Goal: Task Accomplishment & Management: Manage account settings

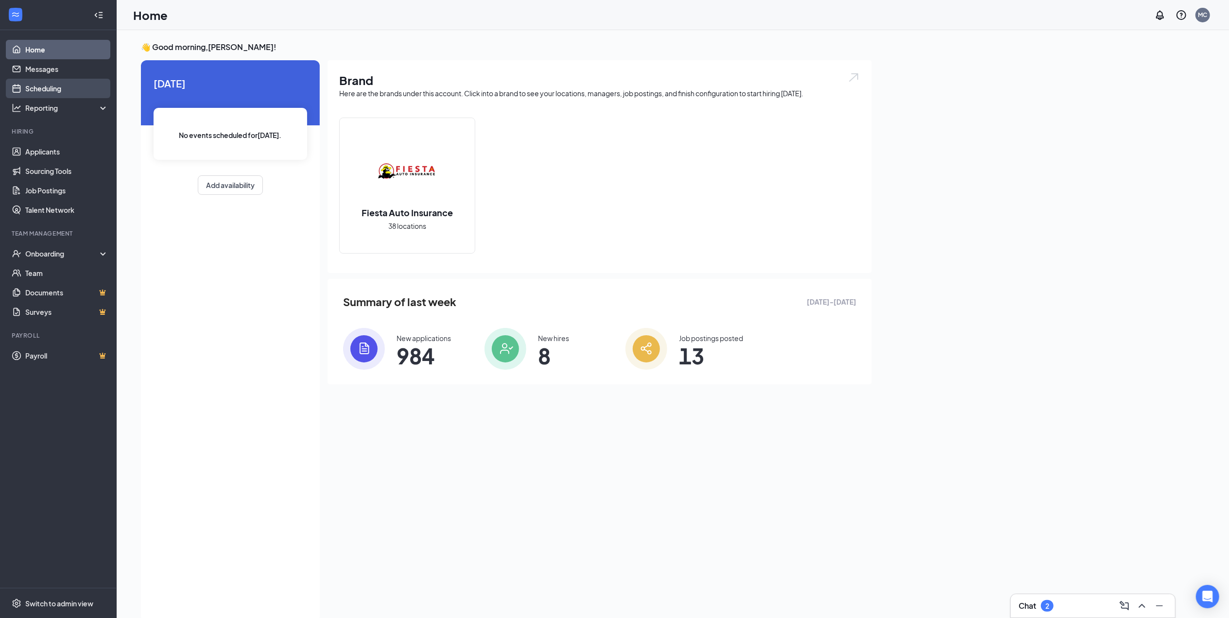
click at [55, 88] on link "Scheduling" at bounding box center [66, 88] width 83 height 19
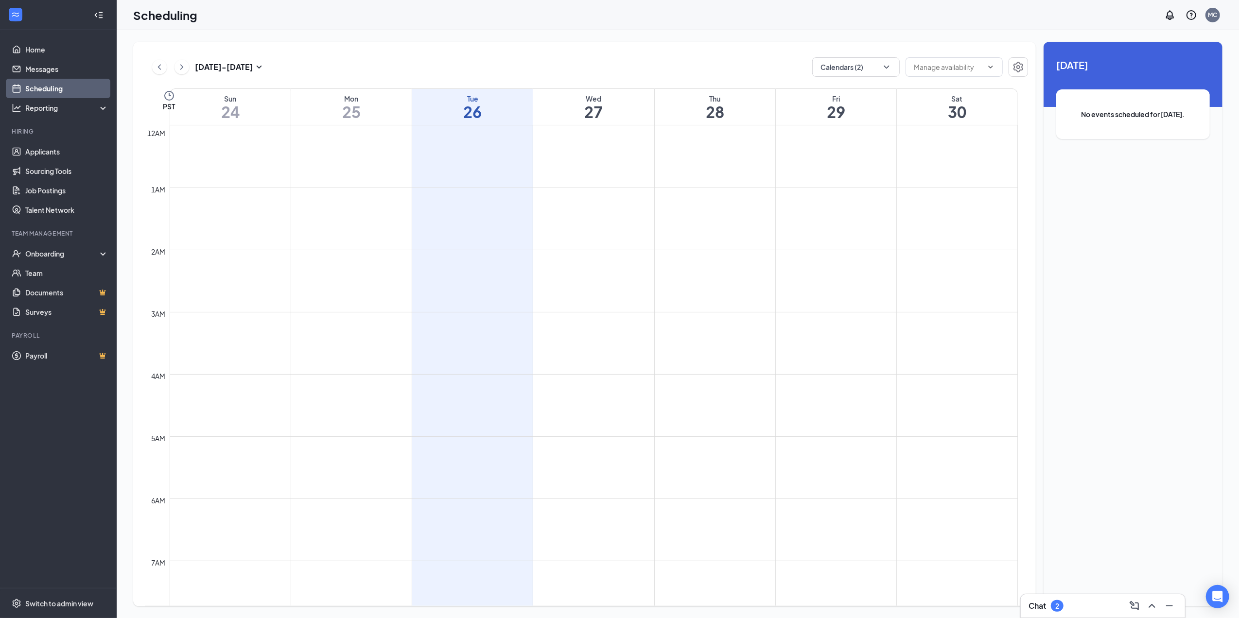
scroll to position [477, 0]
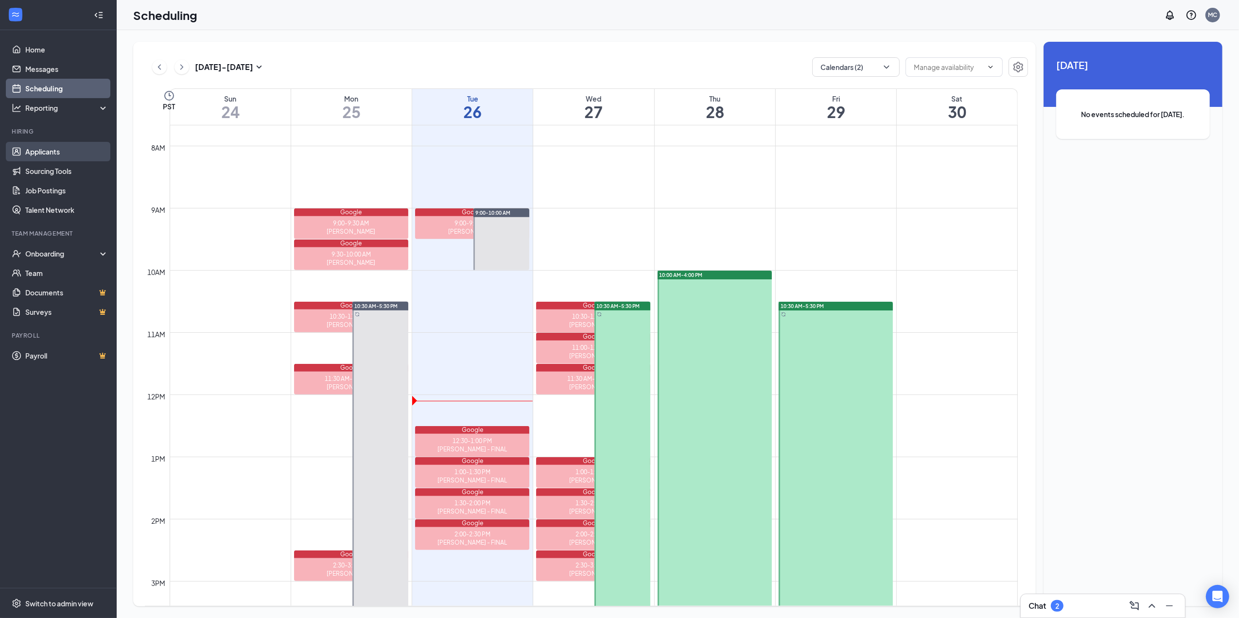
click at [36, 156] on link "Applicants" at bounding box center [66, 151] width 83 height 19
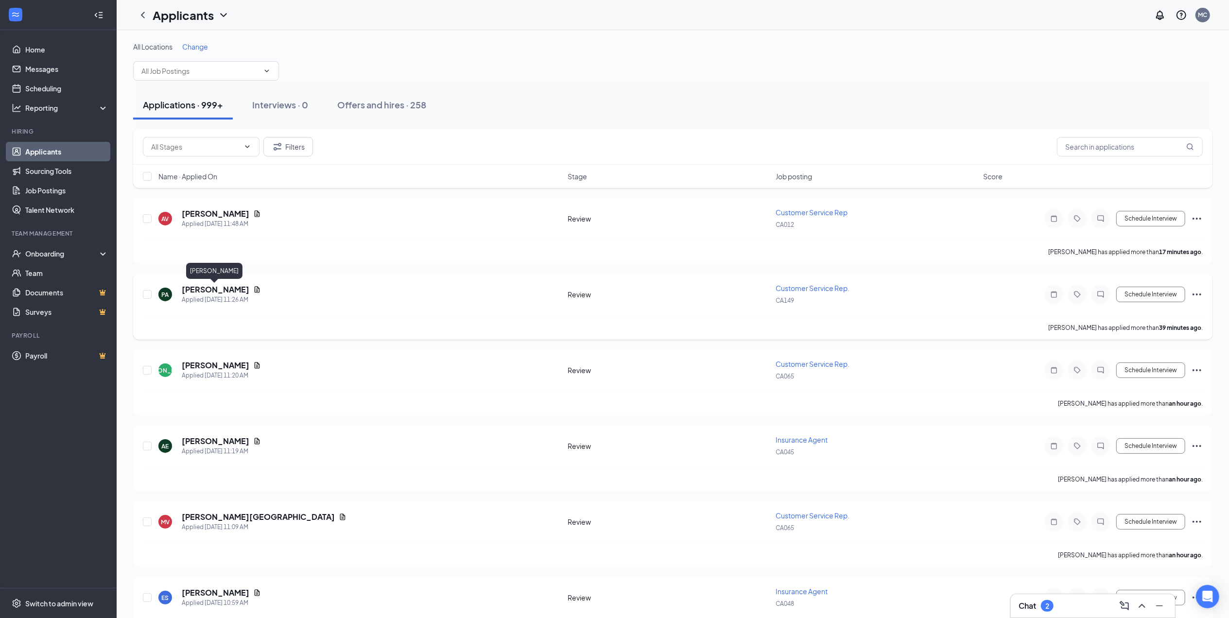
click at [217, 292] on h5 "[PERSON_NAME]" at bounding box center [216, 289] width 68 height 11
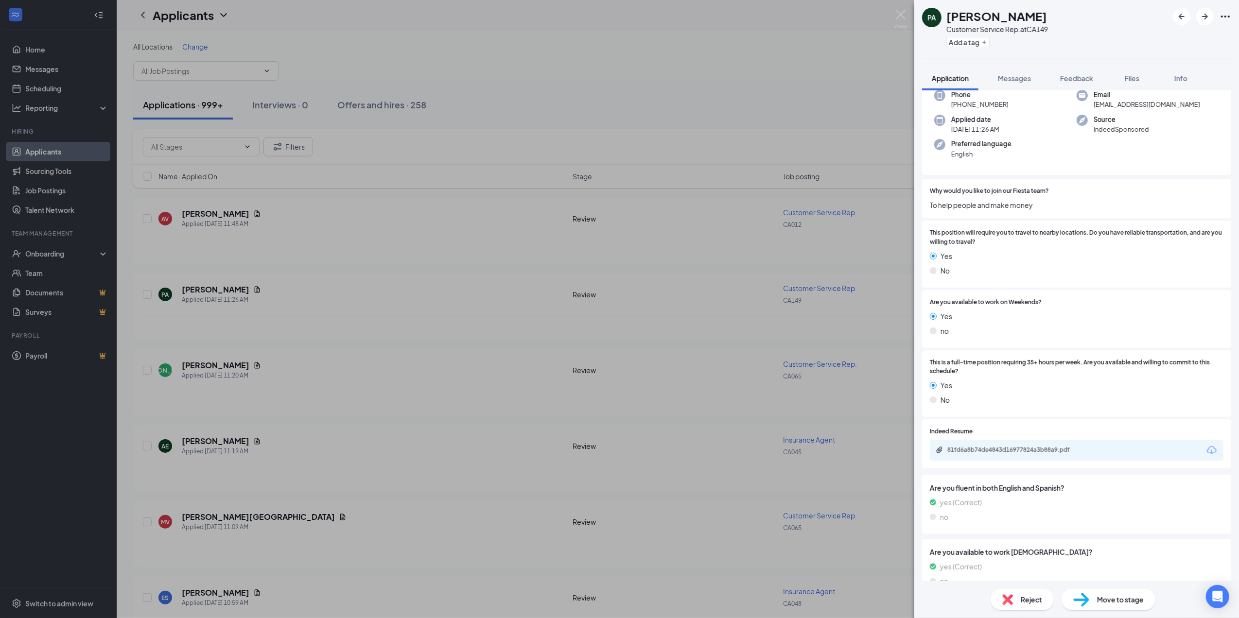
scroll to position [165, 0]
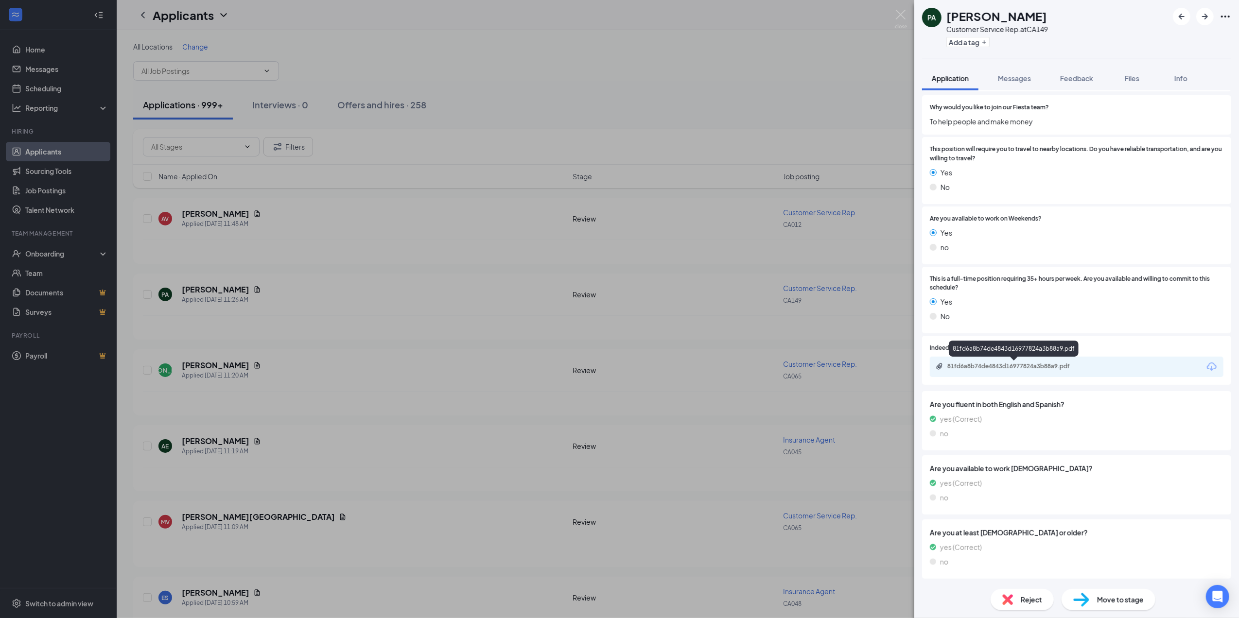
click at [976, 368] on div "81fd6a8b74de4843d16977824a3b88a9.pdf" at bounding box center [1015, 367] width 136 height 8
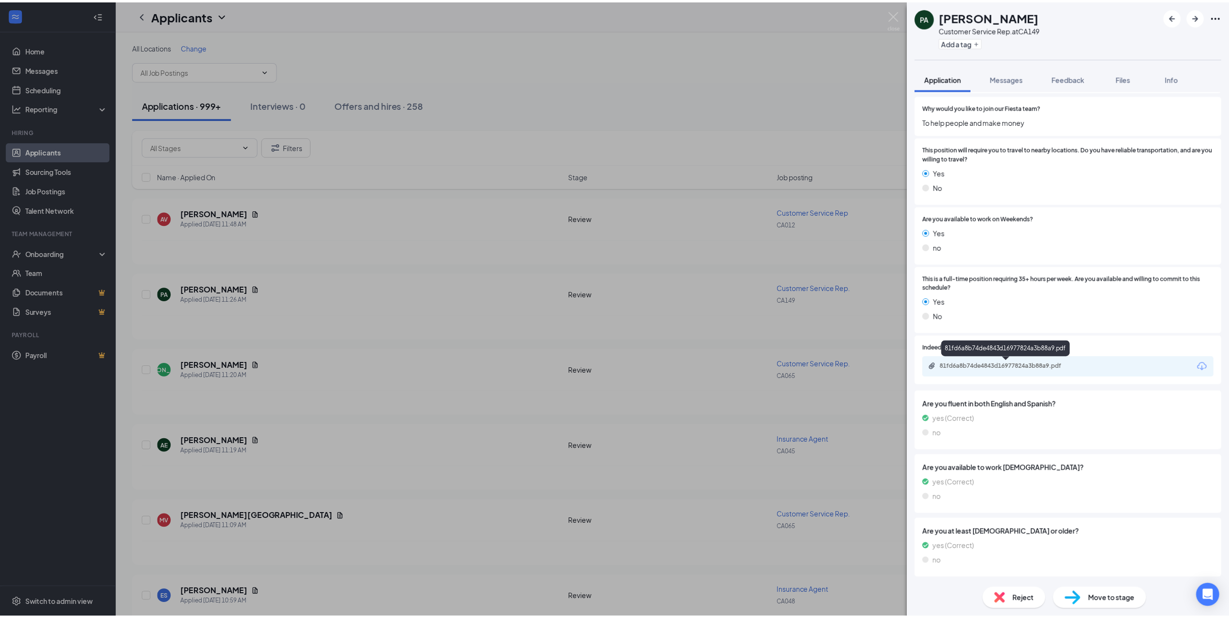
scroll to position [161, 0]
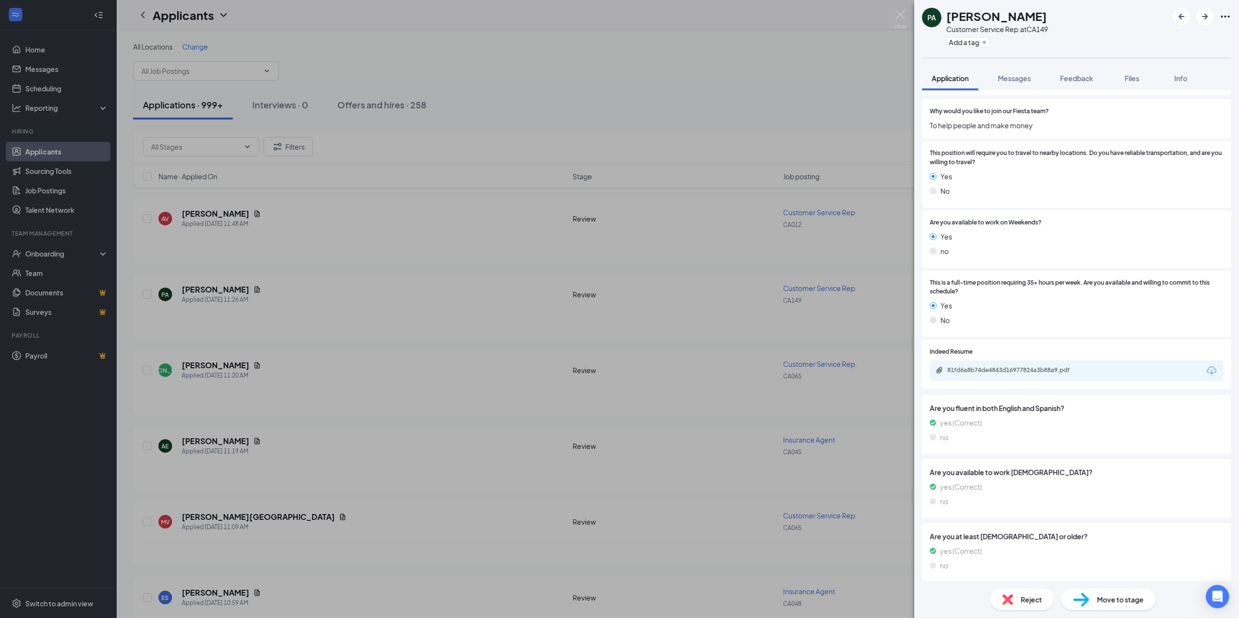
click at [473, 51] on div "PA [PERSON_NAME] Customer Service Rep. at CA149 Add a tag Application Messages …" at bounding box center [619, 309] width 1239 height 618
click at [674, 91] on div "PA [PERSON_NAME] Customer Service Rep. at CA149 Add a tag Application Messages …" at bounding box center [619, 309] width 1239 height 618
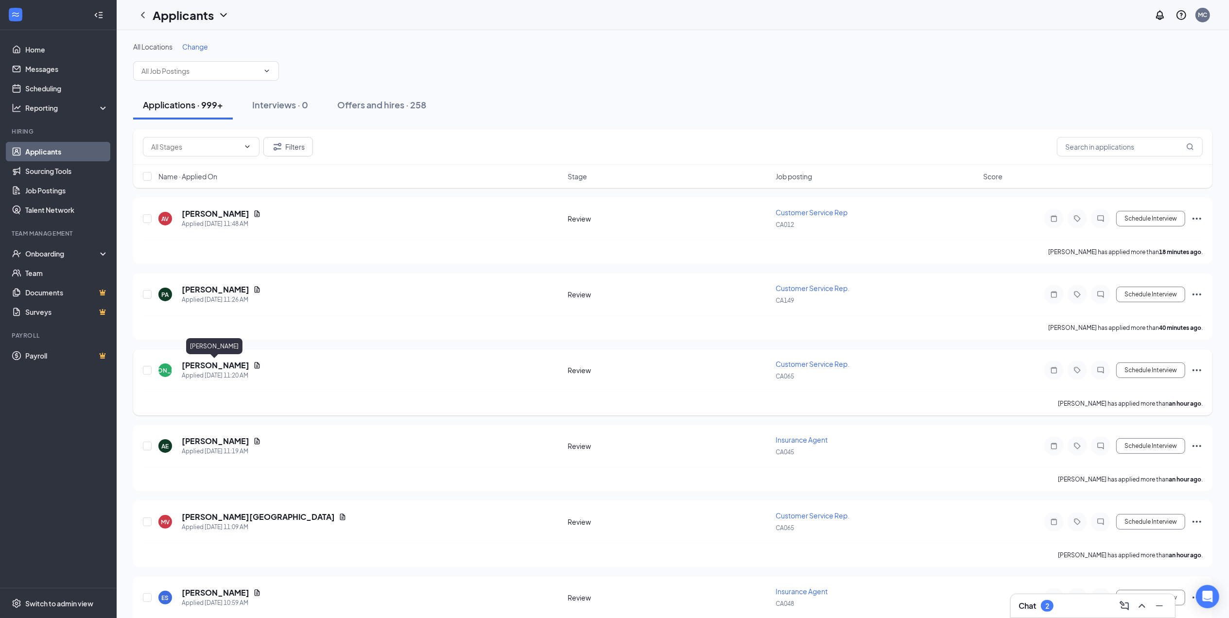
click at [213, 367] on h5 "[PERSON_NAME]" at bounding box center [216, 365] width 68 height 11
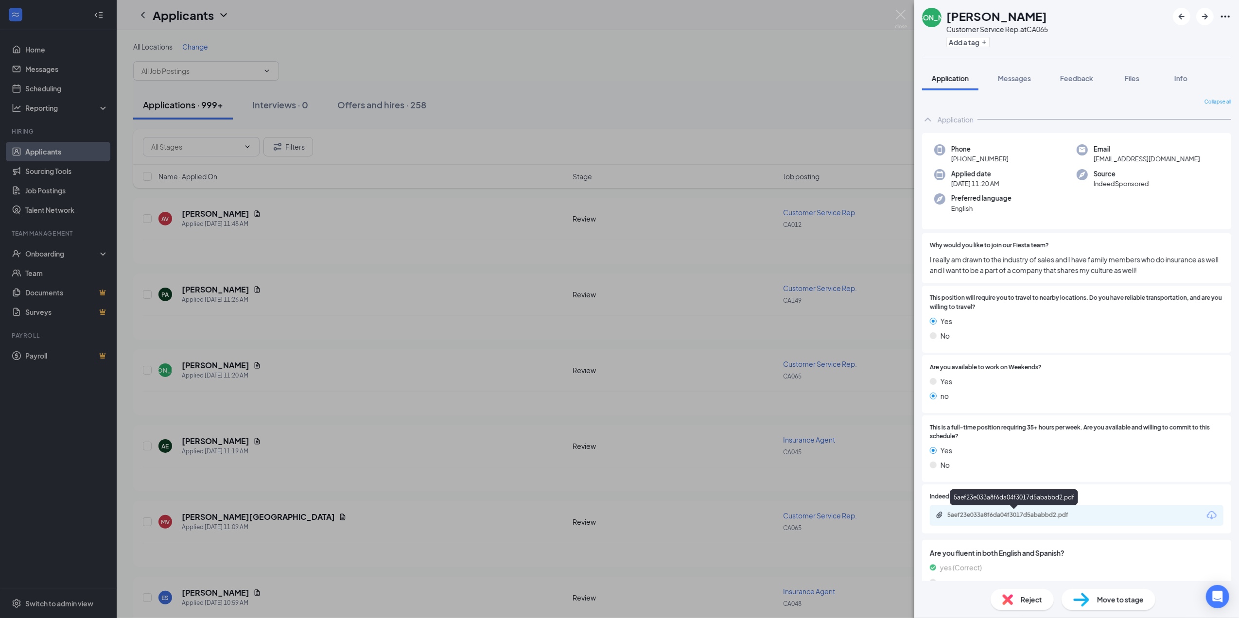
click at [990, 519] on div "5aef23e033a8f6da04f3017d5ababbd2.pdf" at bounding box center [1015, 515] width 136 height 8
click at [690, 125] on div "[PERSON_NAME] Customer Service Rep. at CA065 Add a tag Application Messages Fee…" at bounding box center [619, 309] width 1239 height 618
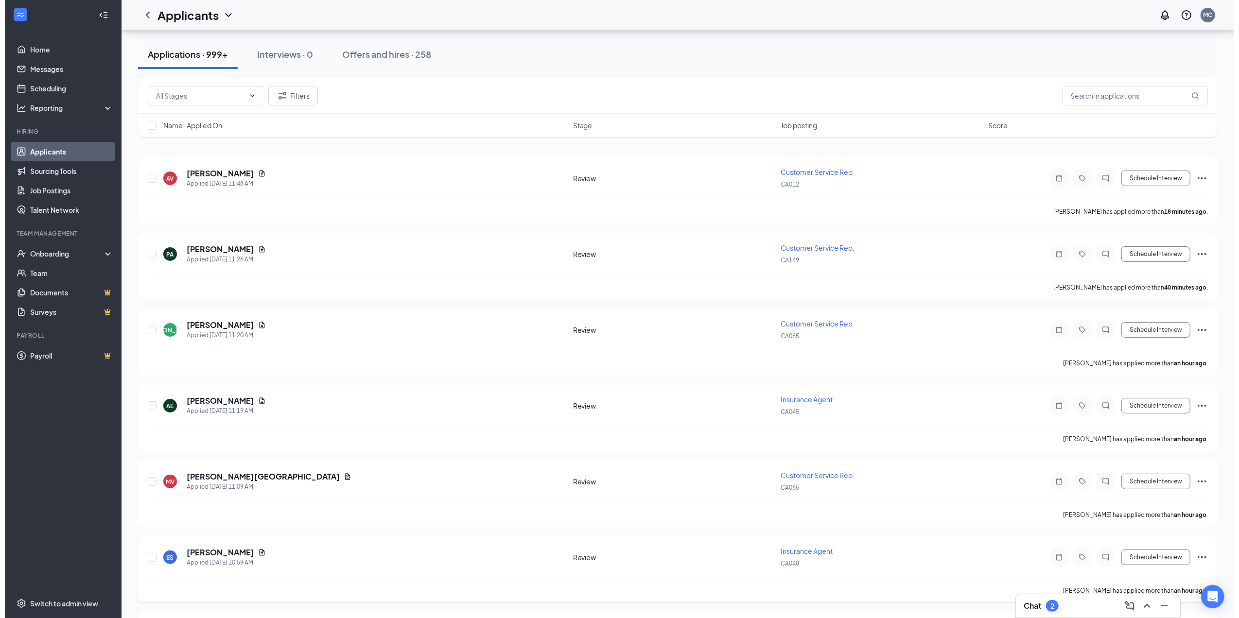
scroll to position [129, 0]
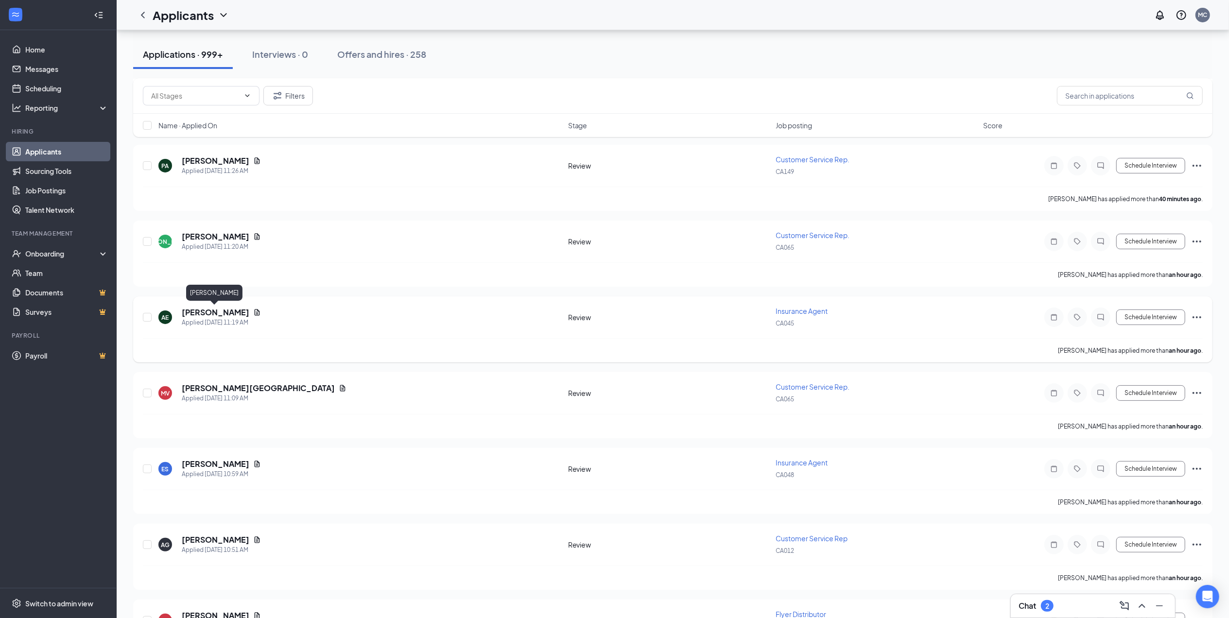
click at [232, 313] on h5 "[PERSON_NAME]" at bounding box center [216, 312] width 68 height 11
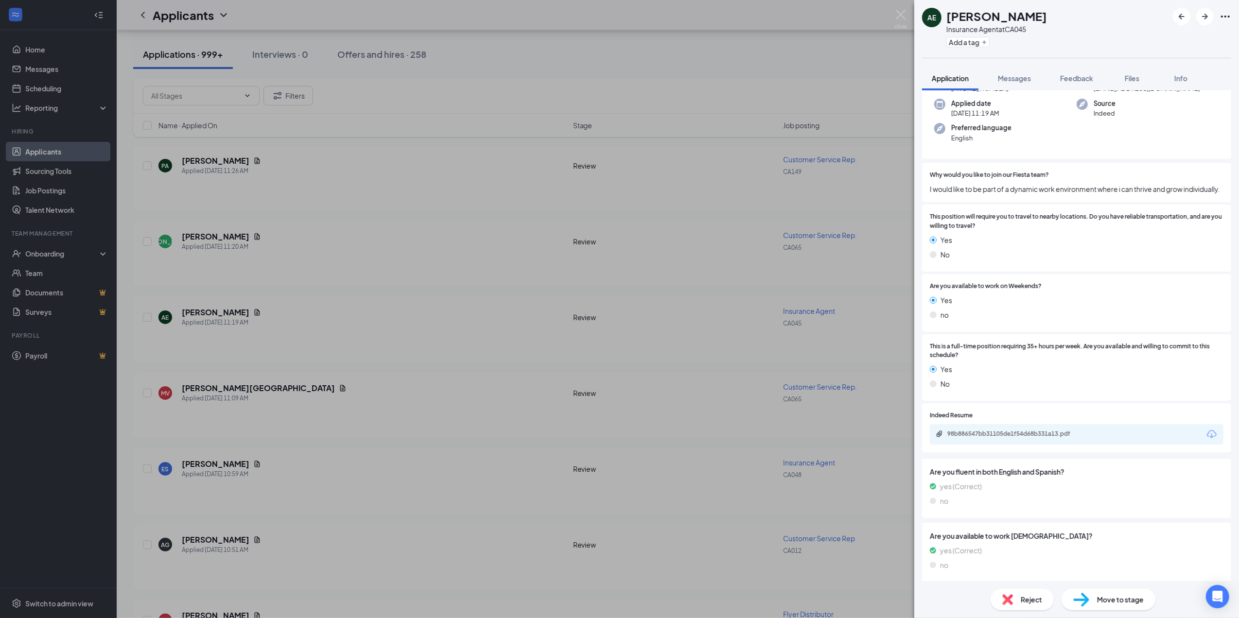
scroll to position [149, 0]
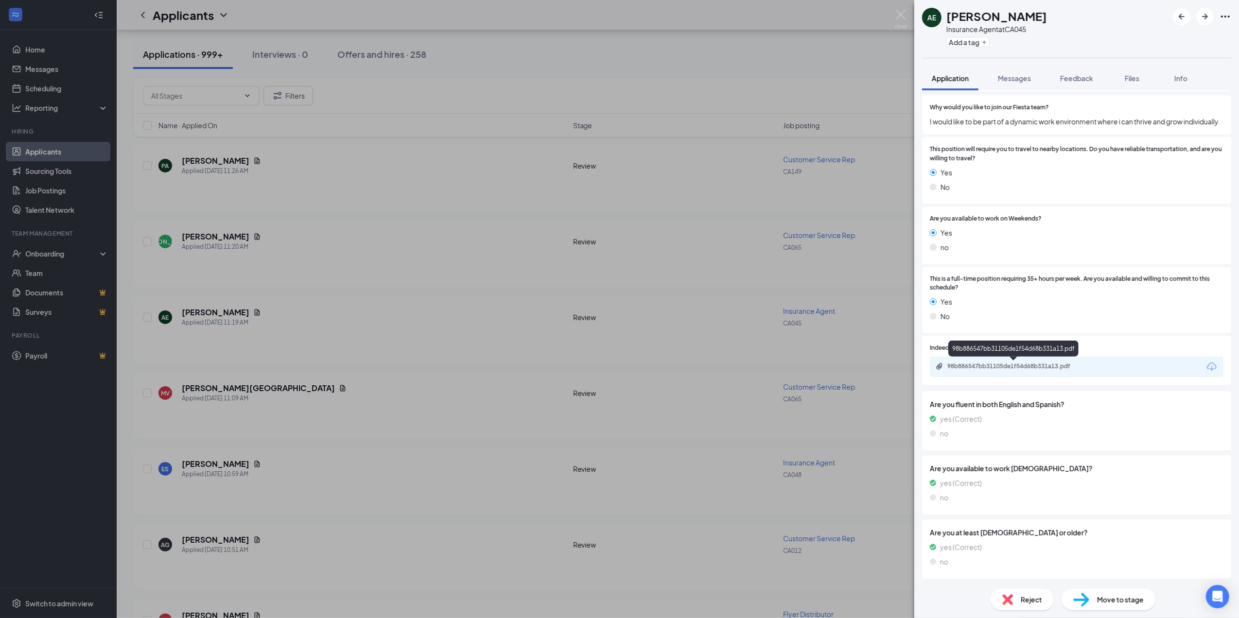
click at [1045, 366] on div "98b886547bb31105de1f54d68b331a13.pdf" at bounding box center [1015, 367] width 136 height 8
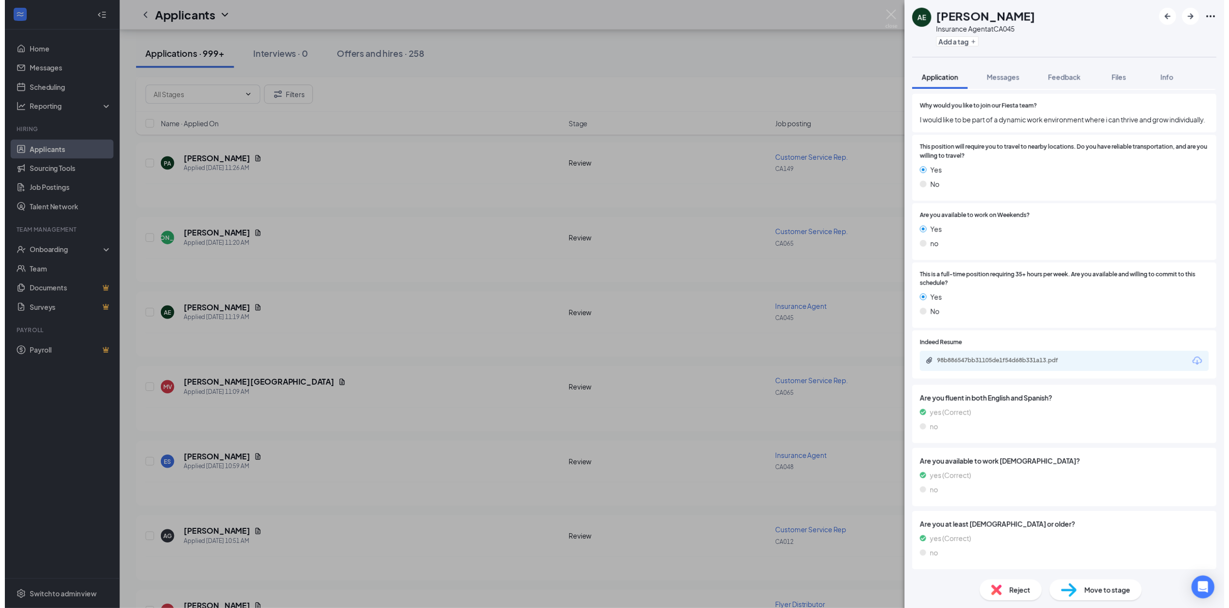
scroll to position [145, 0]
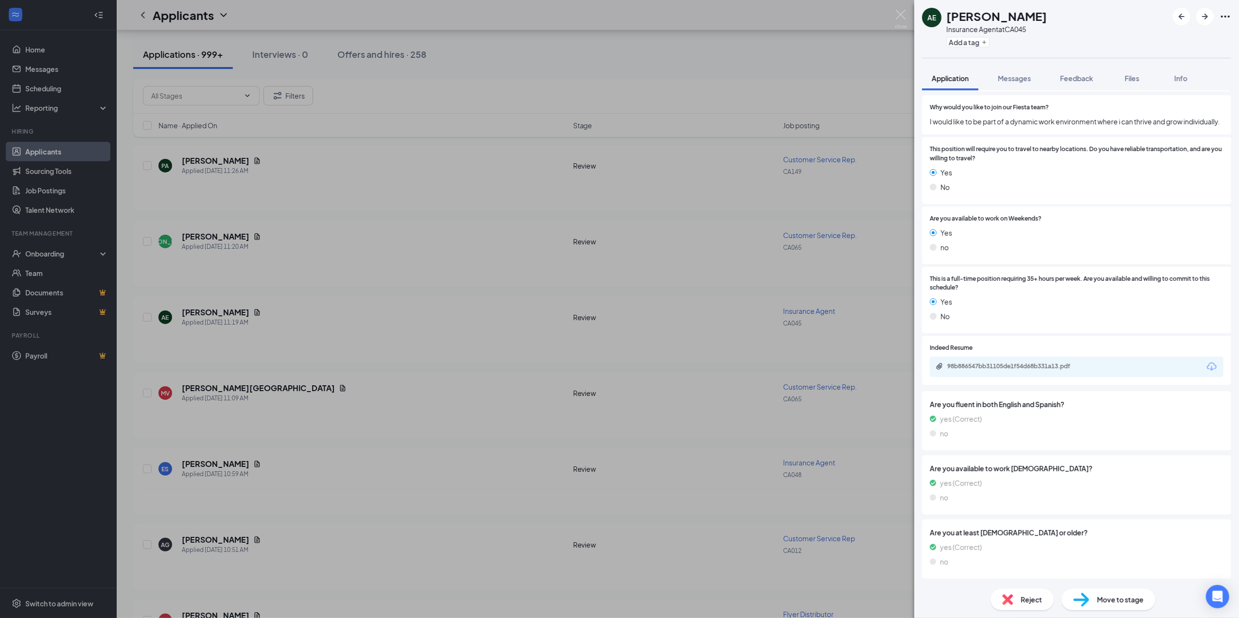
click at [420, 356] on div "AE [PERSON_NAME] Insurance Agent at CA045 Add a tag Application Messages Feedba…" at bounding box center [619, 309] width 1239 height 618
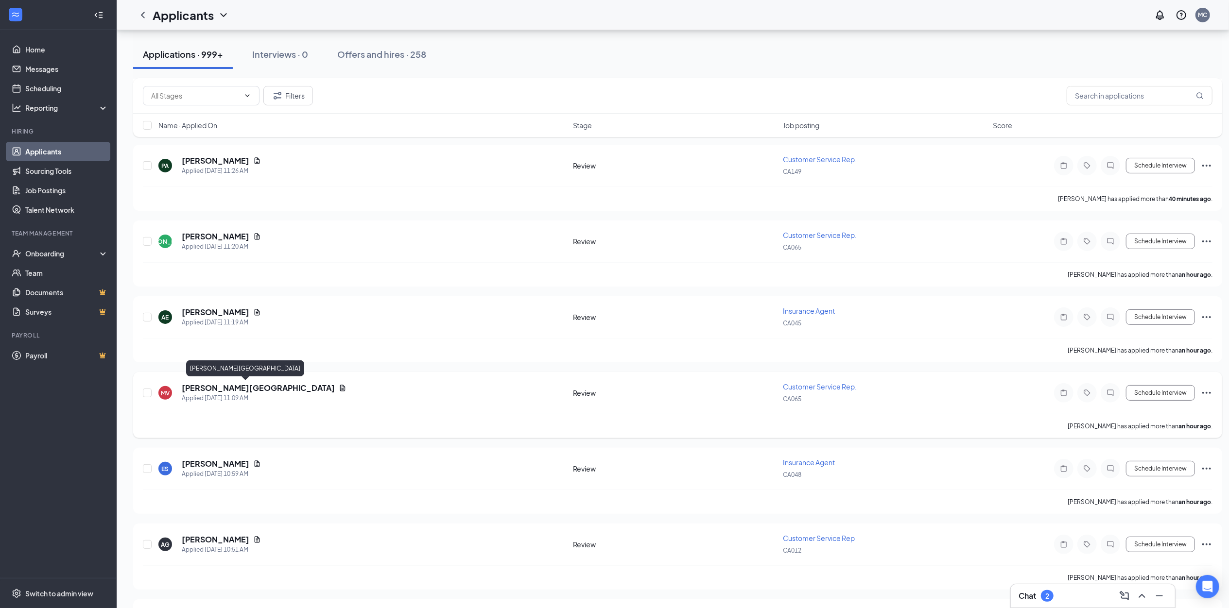
click at [228, 389] on h5 "[PERSON_NAME][GEOGRAPHIC_DATA]" at bounding box center [258, 388] width 153 height 11
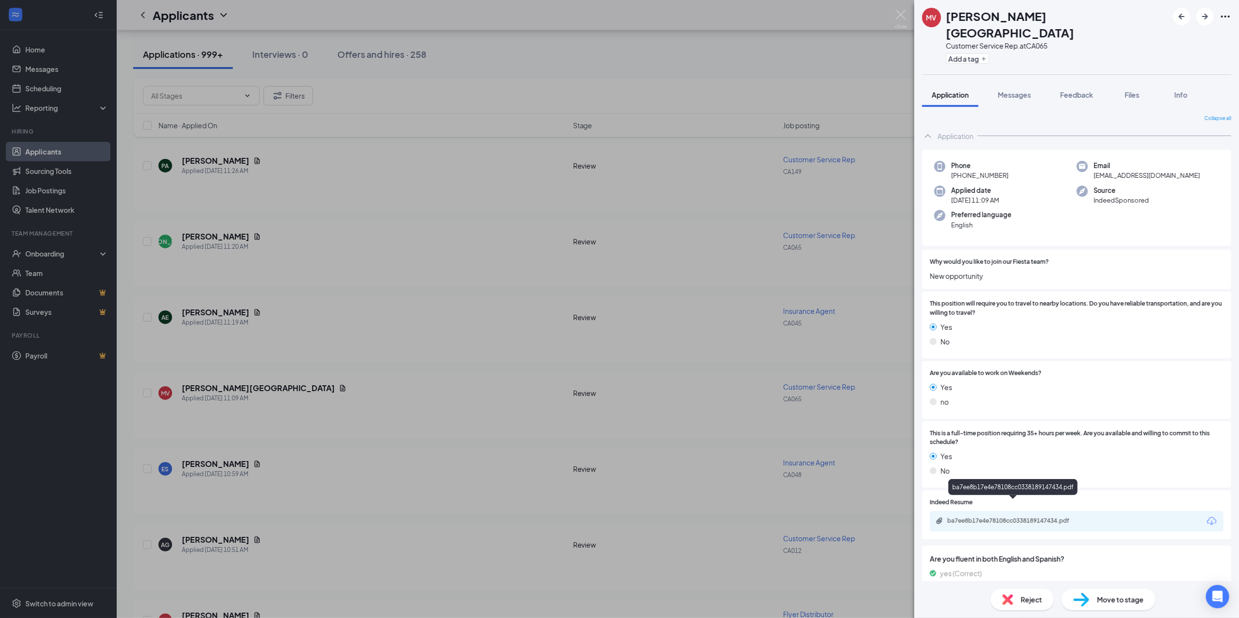
click at [998, 517] on div "ba7ee8b17e4e78108cc0338189147434.pdf" at bounding box center [1015, 521] width 136 height 8
click at [360, 327] on div "MV [PERSON_NAME] Customer Service Rep. at CA065 Add a tag Application Messages …" at bounding box center [619, 309] width 1239 height 618
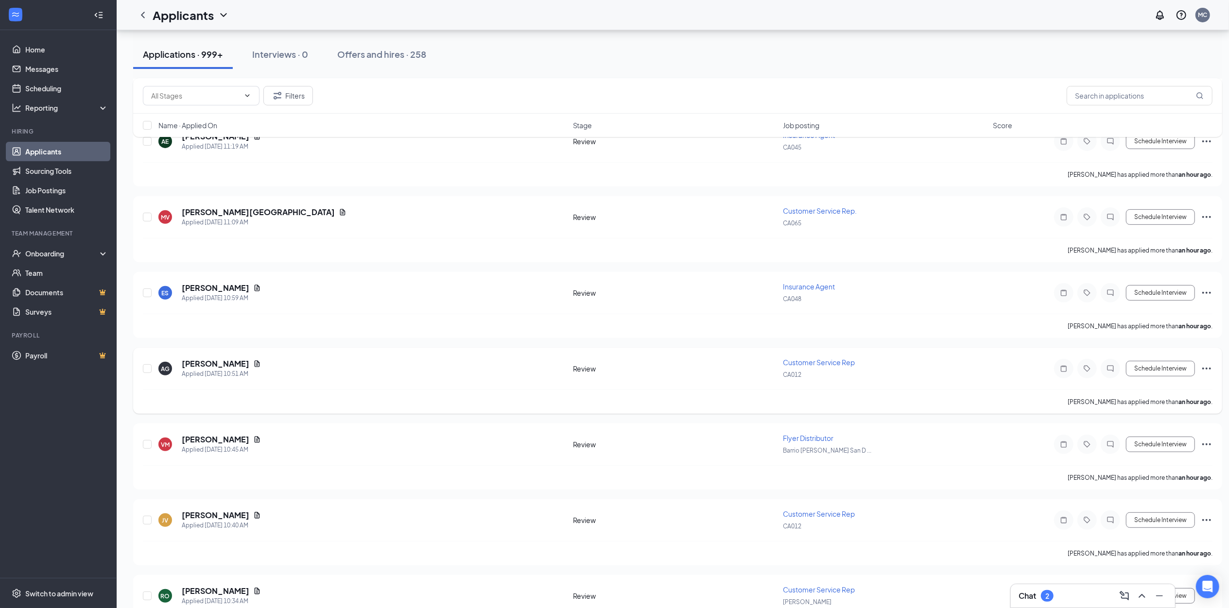
scroll to position [324, 0]
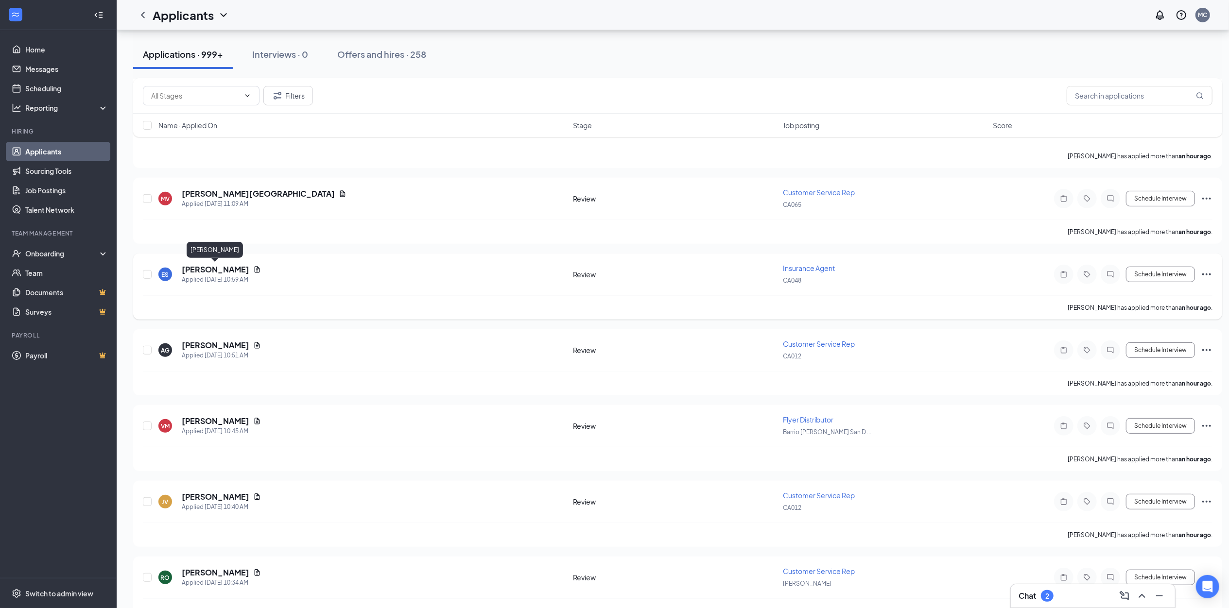
click at [214, 268] on h5 "[PERSON_NAME]" at bounding box center [216, 269] width 68 height 11
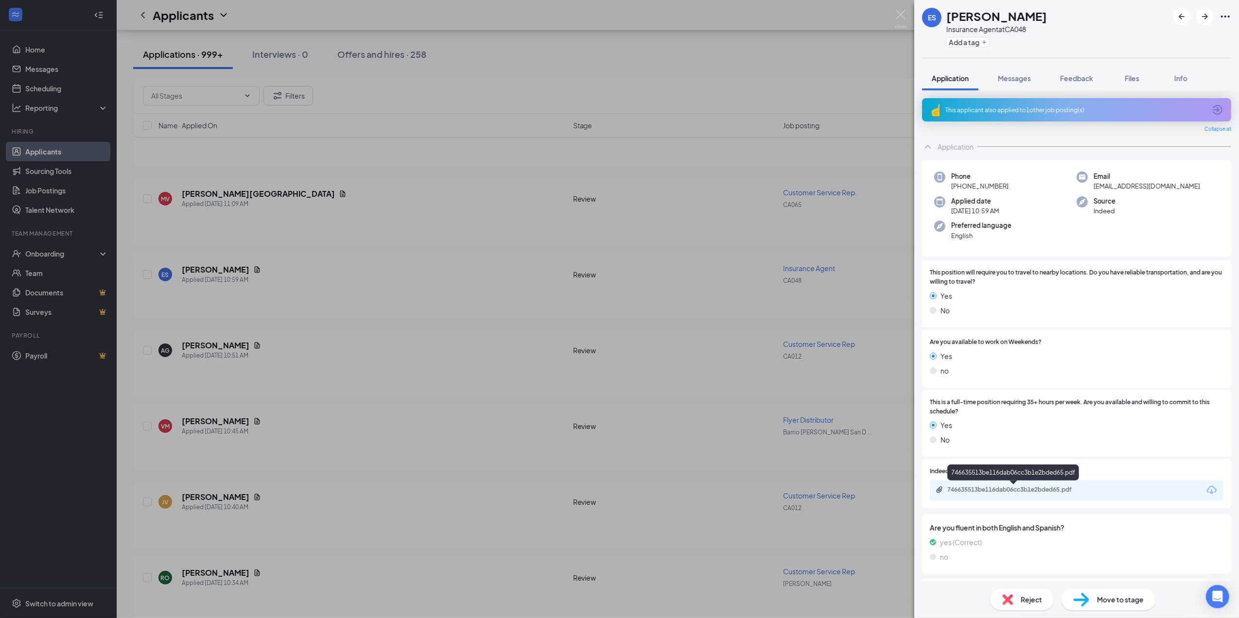
click at [984, 492] on div "746635513be116dab06cc3b1e2bded65.pdf" at bounding box center [1015, 490] width 136 height 8
click at [498, 368] on div "ES [PERSON_NAME] Insurance Agent at CA048 Add a tag Application Messages Feedba…" at bounding box center [619, 309] width 1239 height 618
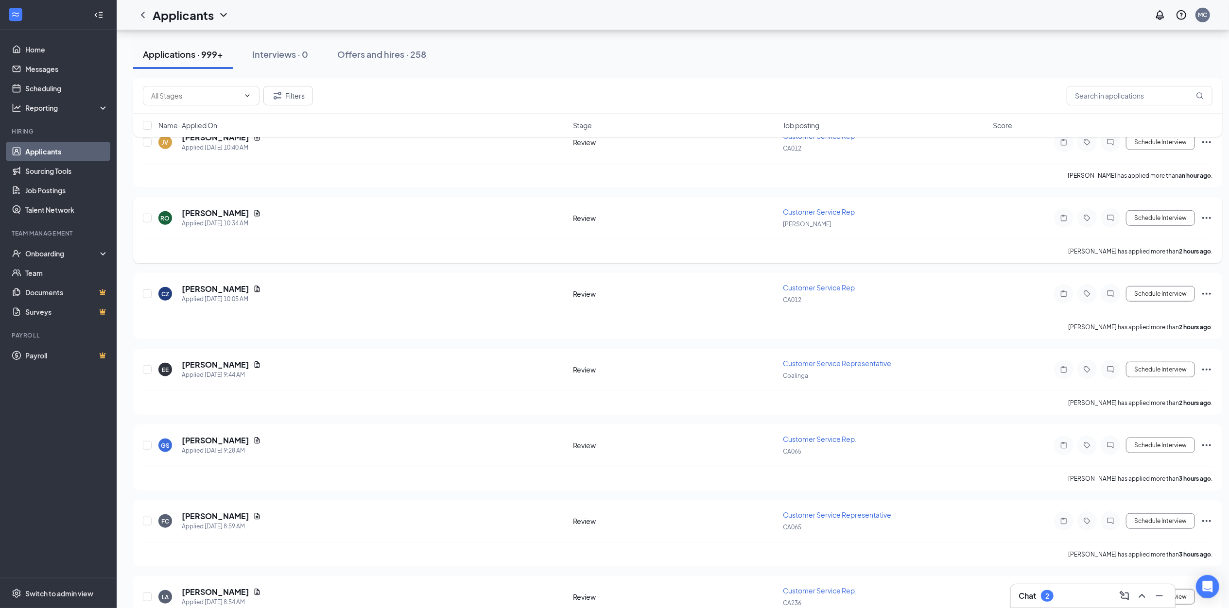
scroll to position [712, 0]
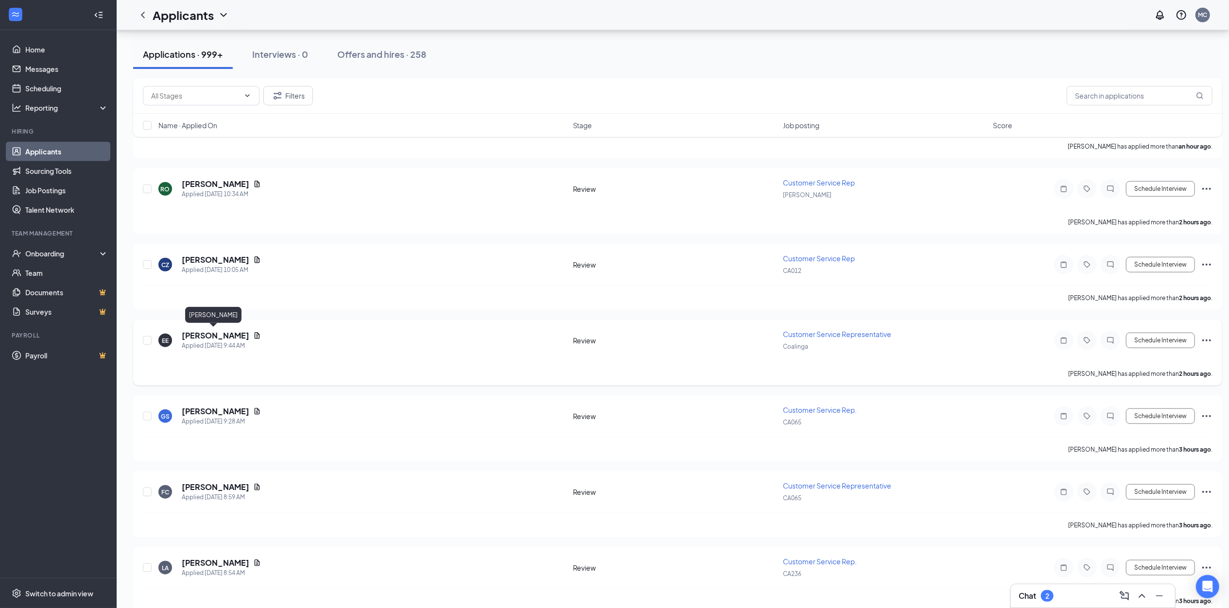
click at [222, 331] on h5 "[PERSON_NAME]" at bounding box center [216, 335] width 68 height 11
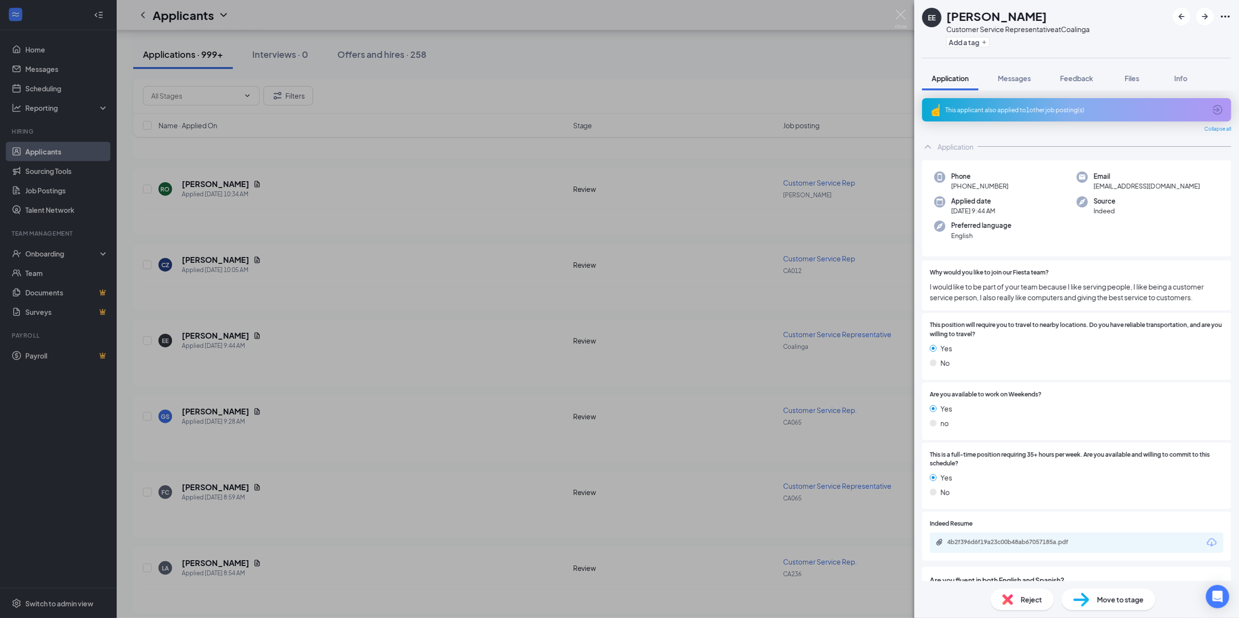
click at [1206, 545] on icon "Download" at bounding box center [1212, 543] width 12 height 12
click at [407, 444] on div "EE [PERSON_NAME] Customer Service Representative at [GEOGRAPHIC_DATA] Add a tag…" at bounding box center [619, 309] width 1239 height 618
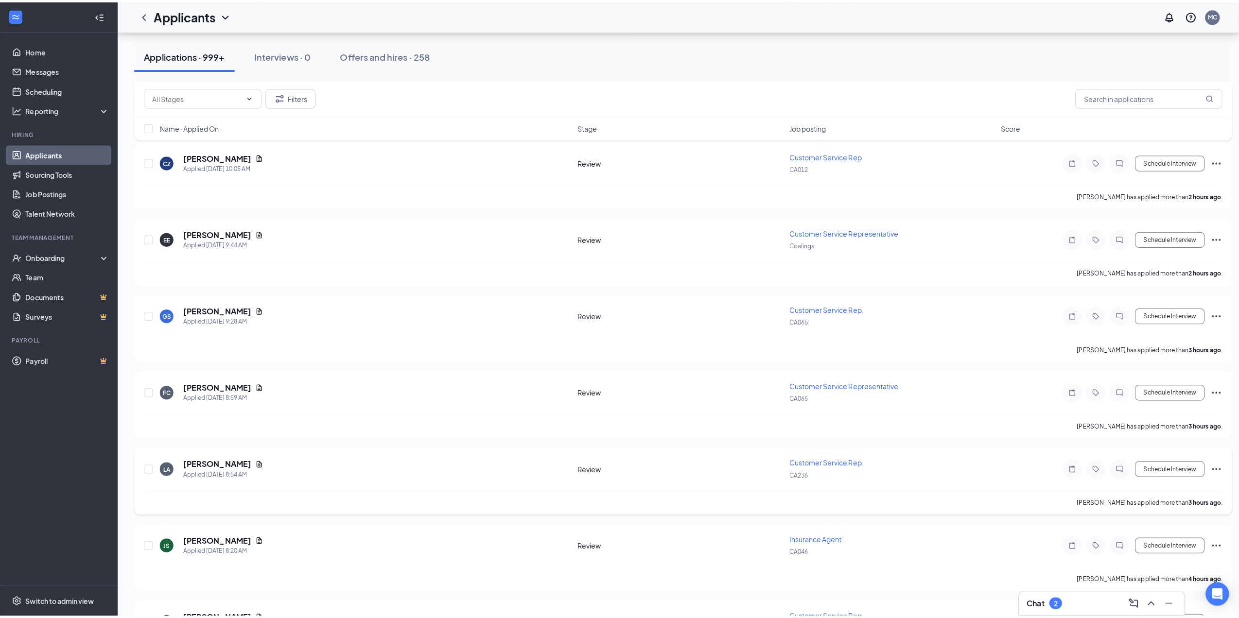
scroll to position [907, 0]
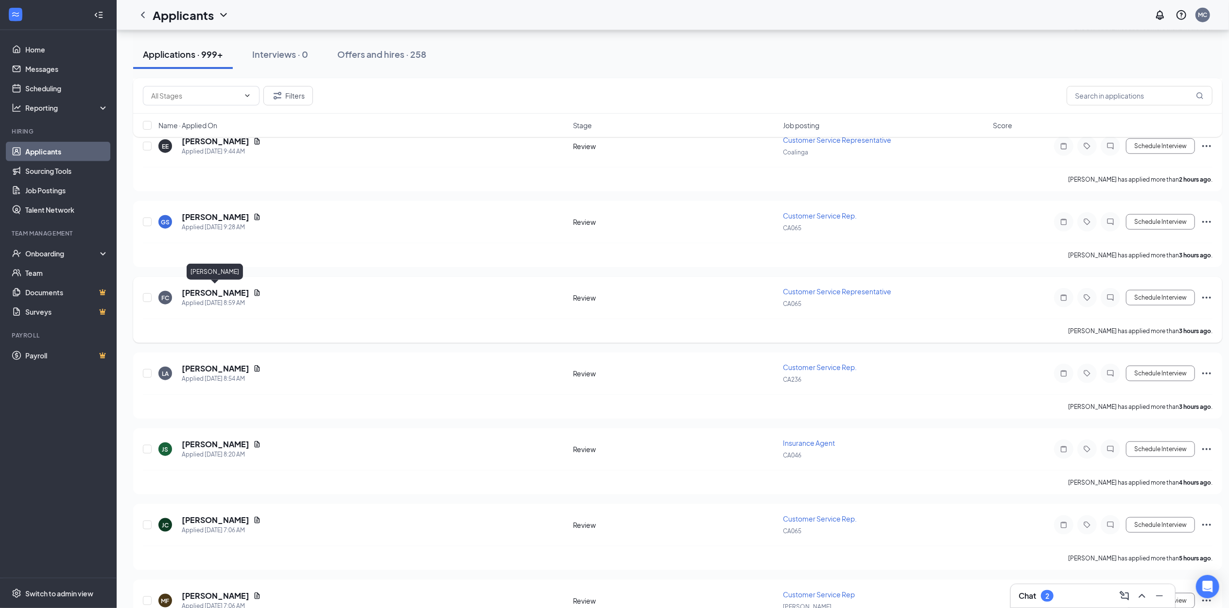
click at [212, 295] on h5 "[PERSON_NAME]" at bounding box center [216, 293] width 68 height 11
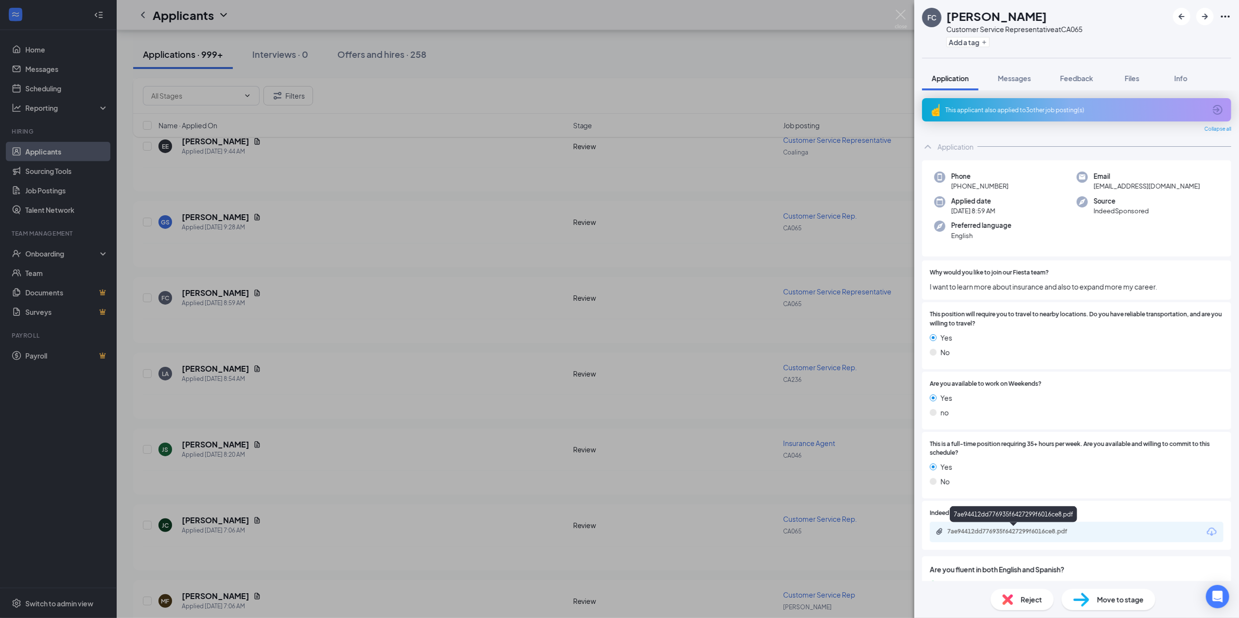
click at [993, 533] on div "7ae94412dd776935f6427299f6016ce8.pdf" at bounding box center [1015, 532] width 136 height 8
click at [242, 415] on div "FC [PERSON_NAME] Customer Service Representative at CA065 Add a tag Application…" at bounding box center [619, 309] width 1239 height 618
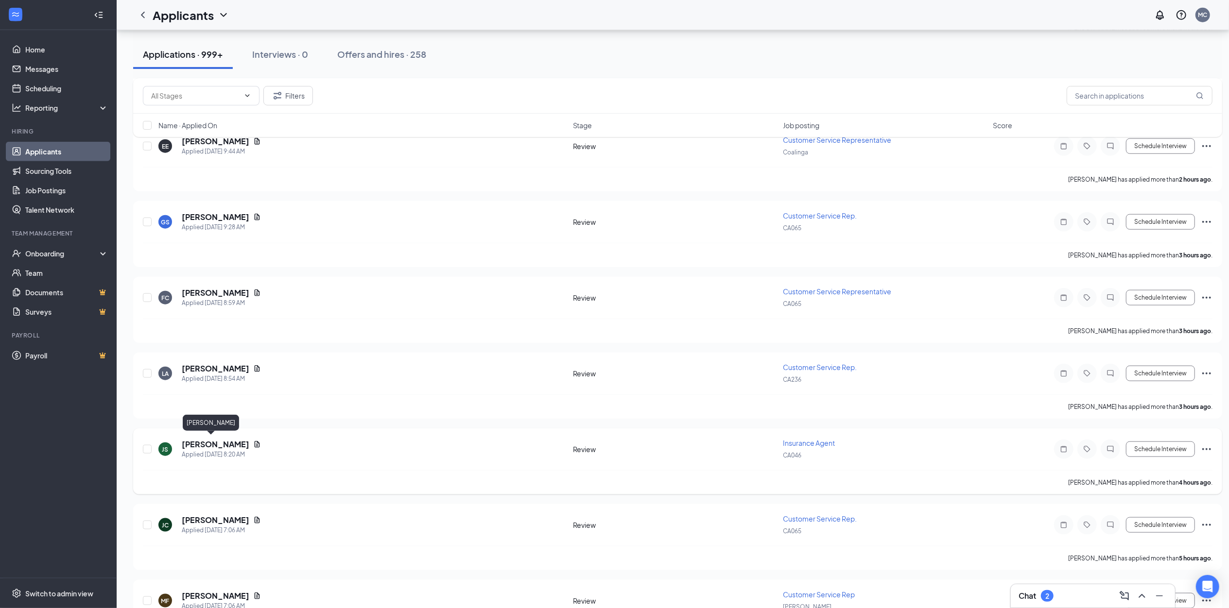
click at [203, 440] on h5 "[PERSON_NAME]" at bounding box center [216, 444] width 68 height 11
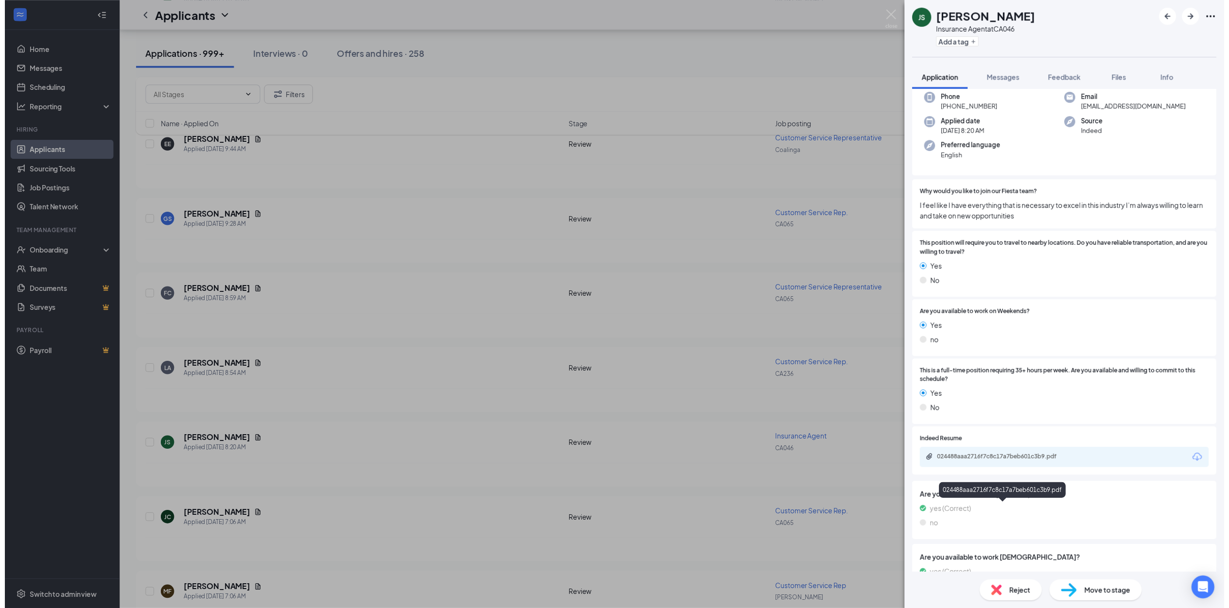
scroll to position [129, 0]
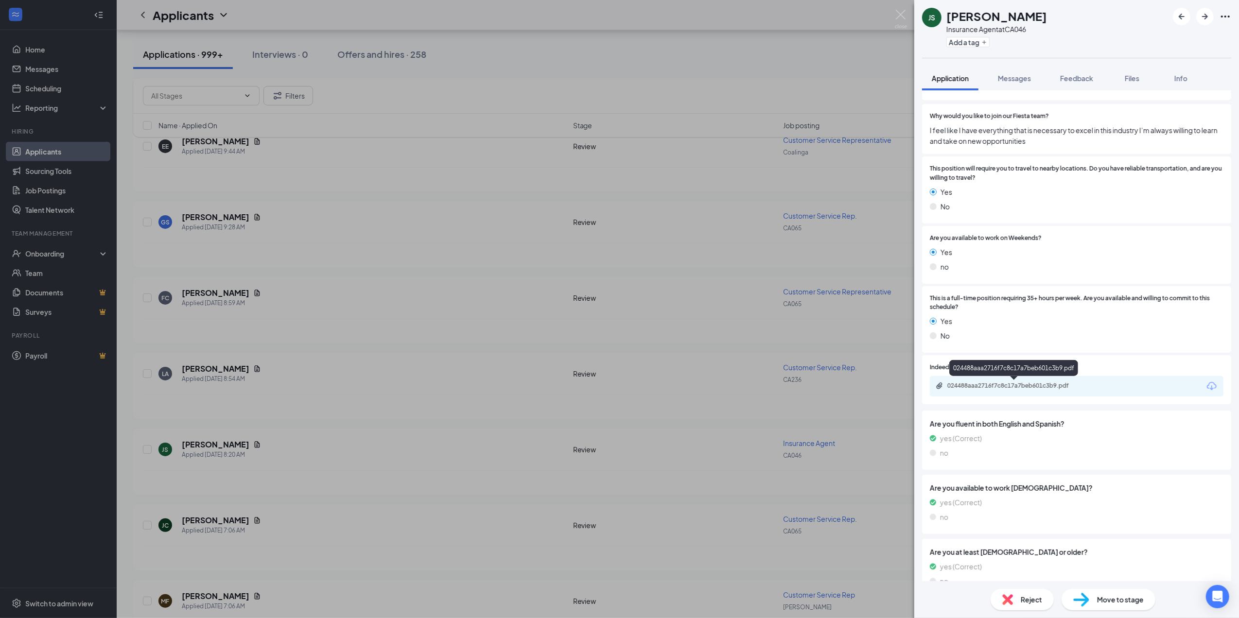
click at [990, 389] on div "024488aaa2716f7c8c17a7beb601c3b9.pdf" at bounding box center [1015, 386] width 136 height 8
click at [366, 415] on div "JS [PERSON_NAME] Insurance Agent at CA046 Add a tag Application Messages Feedba…" at bounding box center [619, 309] width 1239 height 618
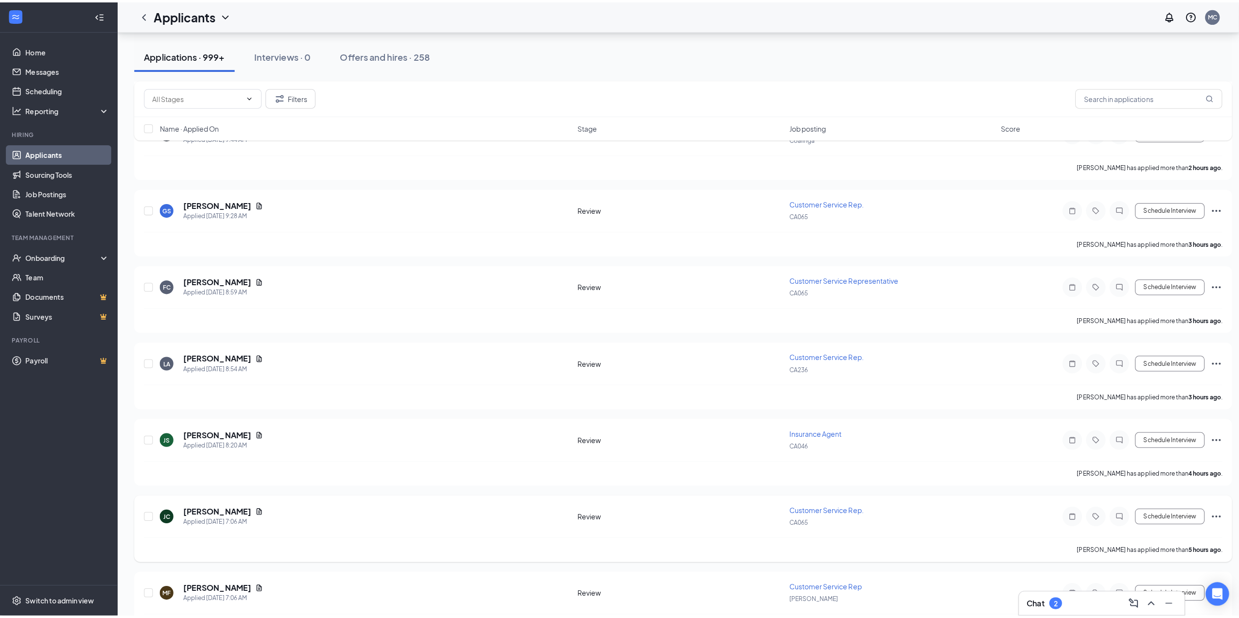
scroll to position [972, 0]
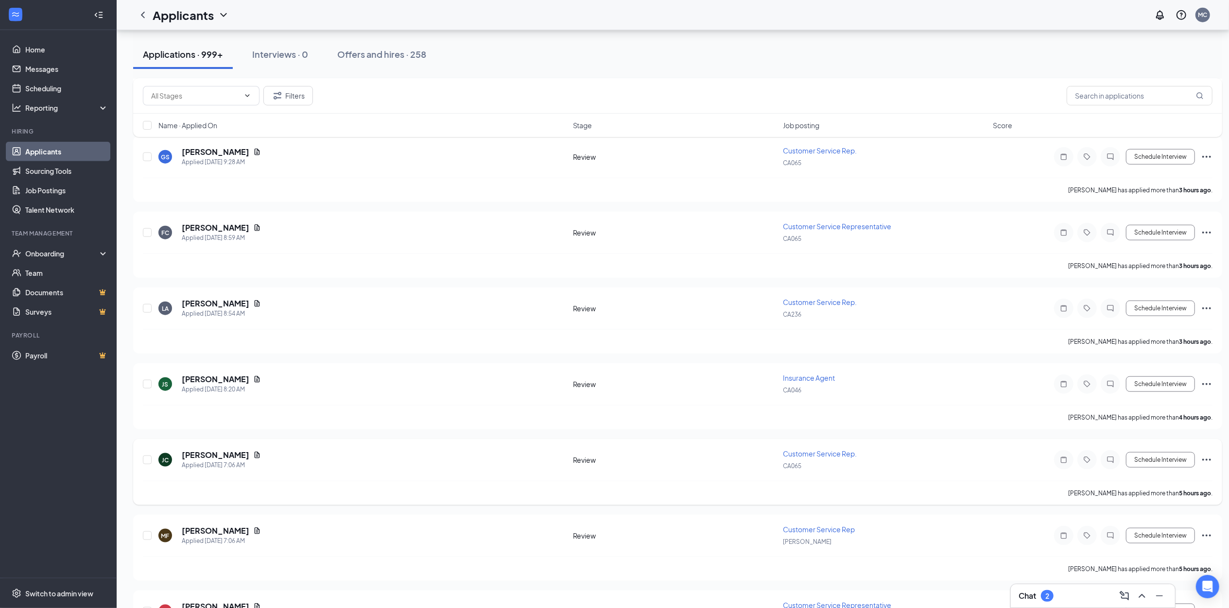
click at [232, 452] on h5 "[PERSON_NAME]" at bounding box center [216, 455] width 68 height 11
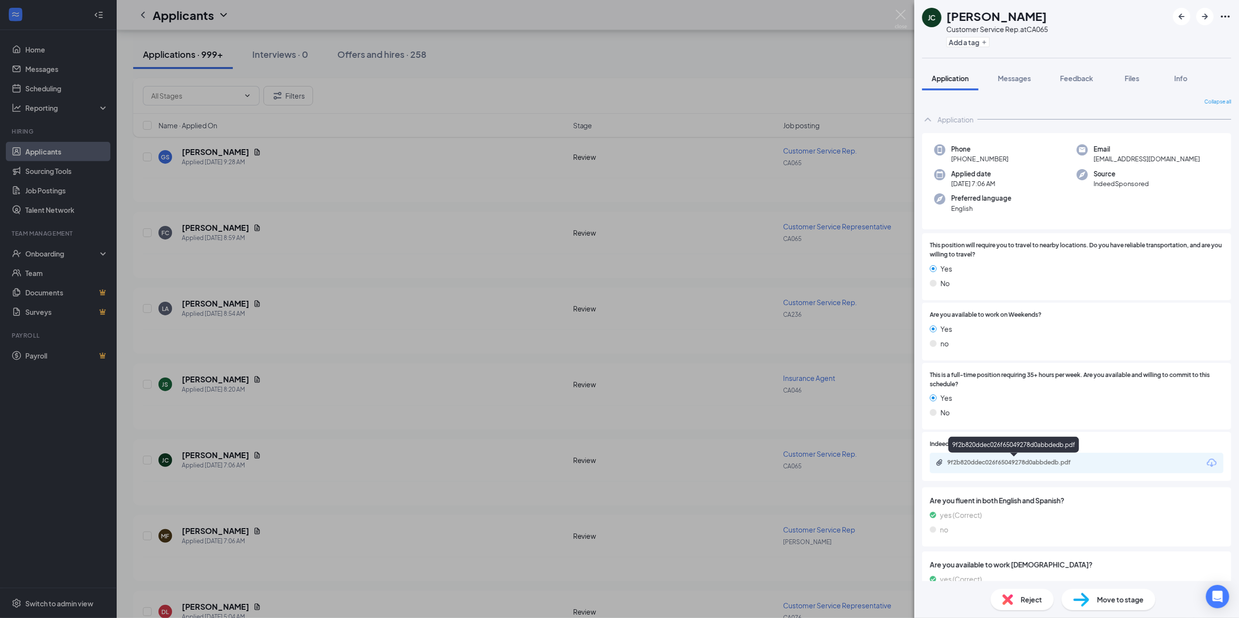
click at [994, 460] on div "9f2b820ddec026f65049278d0abbdedb.pdf" at bounding box center [1015, 463] width 136 height 8
click at [366, 421] on div "[PERSON_NAME] Customer Service Rep. at CA065 Add a tag Application Messages Fee…" at bounding box center [619, 309] width 1239 height 618
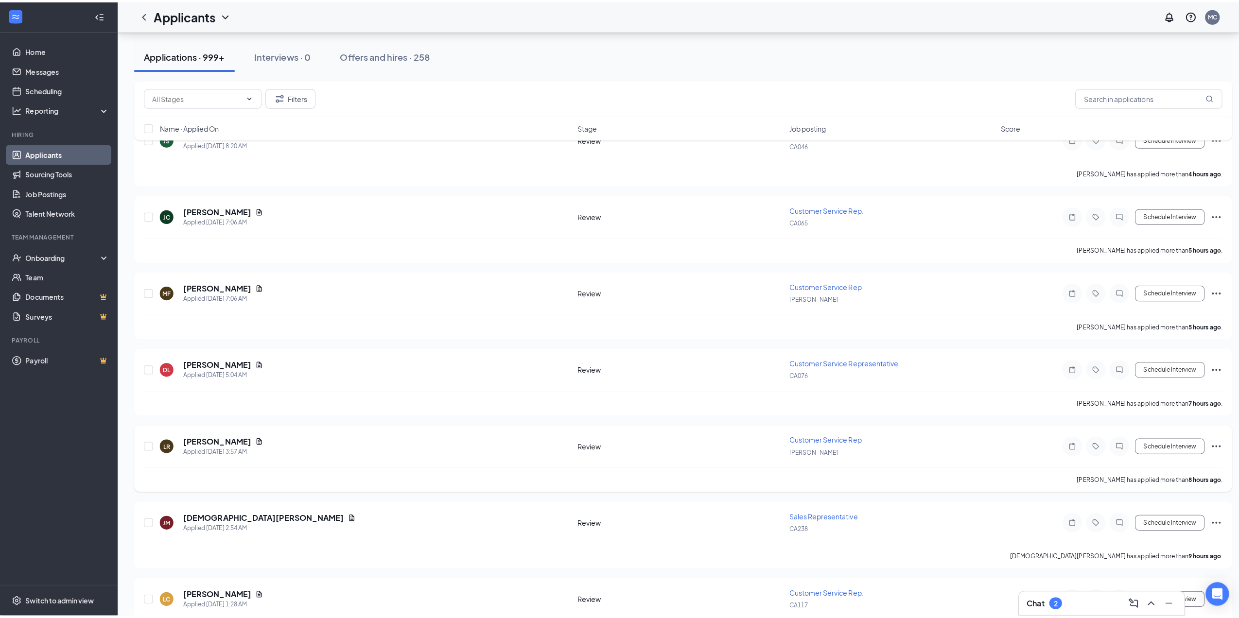
scroll to position [1296, 0]
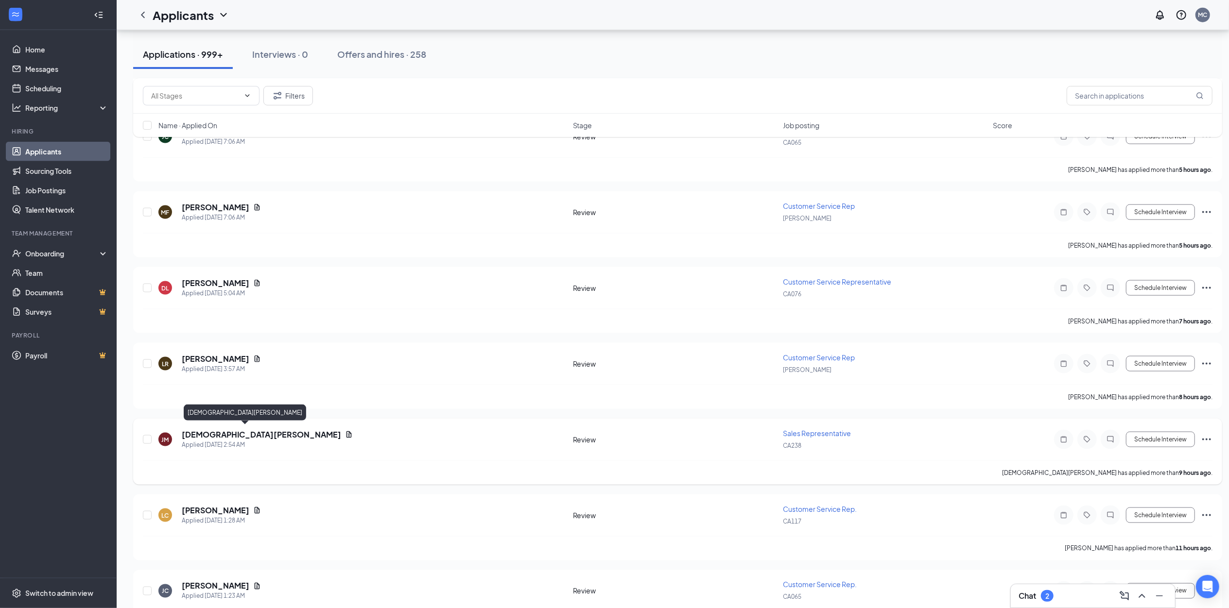
click at [205, 434] on h5 "[DEMOGRAPHIC_DATA][PERSON_NAME]" at bounding box center [261, 435] width 159 height 11
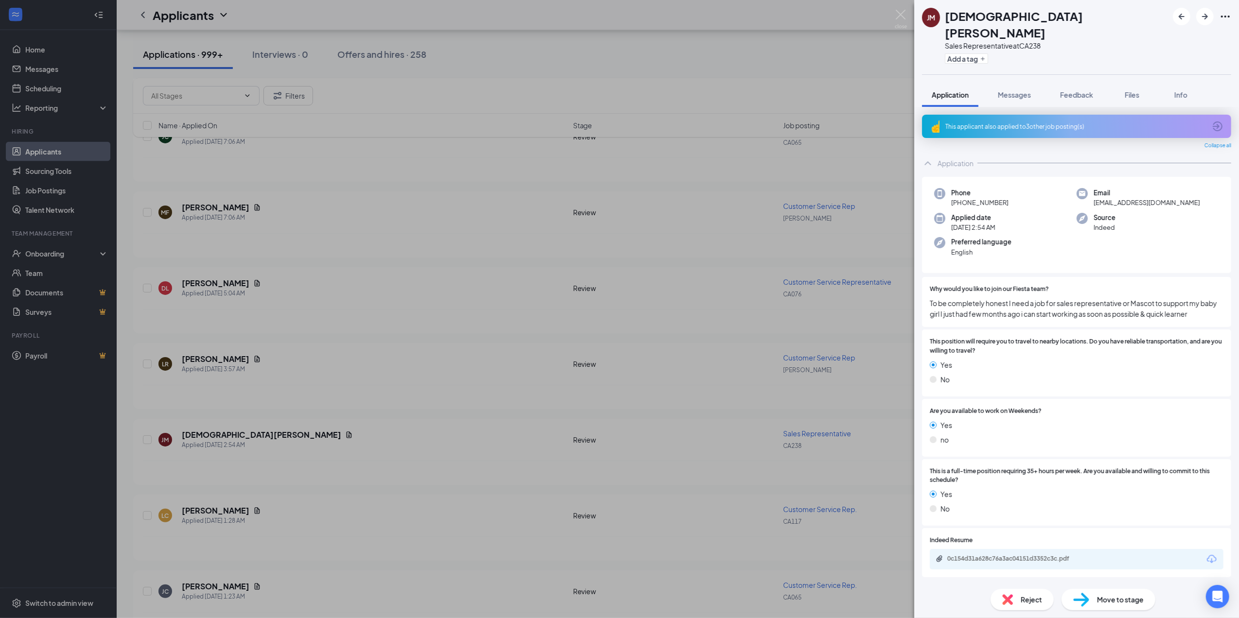
click at [967, 555] on div "0c154d31a628c76a3ac04151d3352c3c.pdf" at bounding box center [1015, 559] width 136 height 8
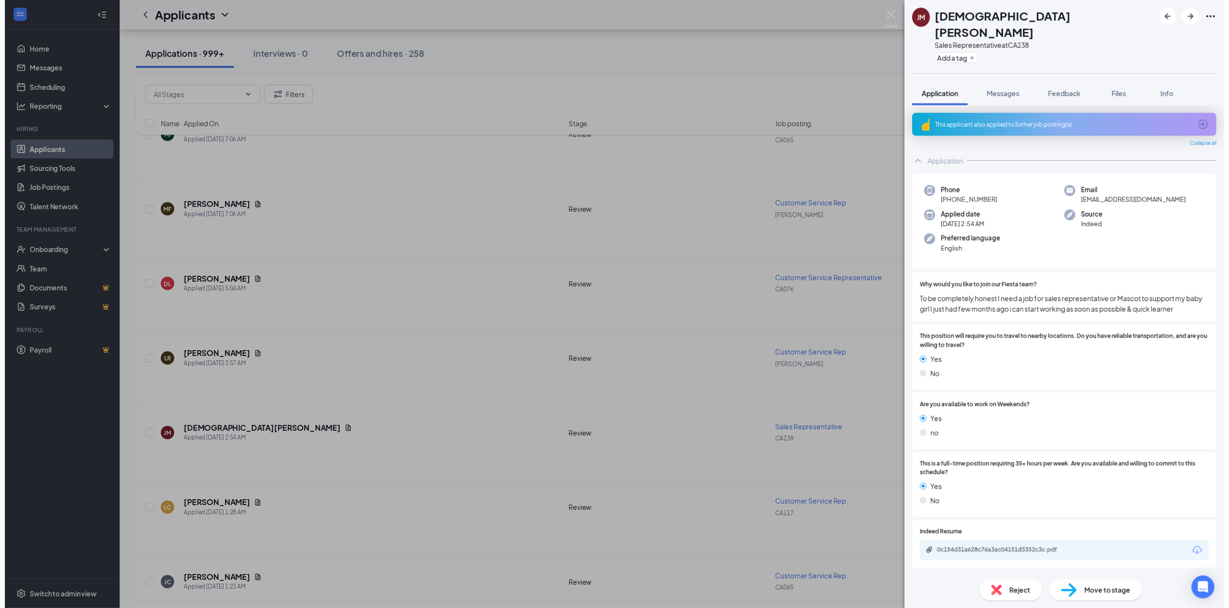
scroll to position [1296, 0]
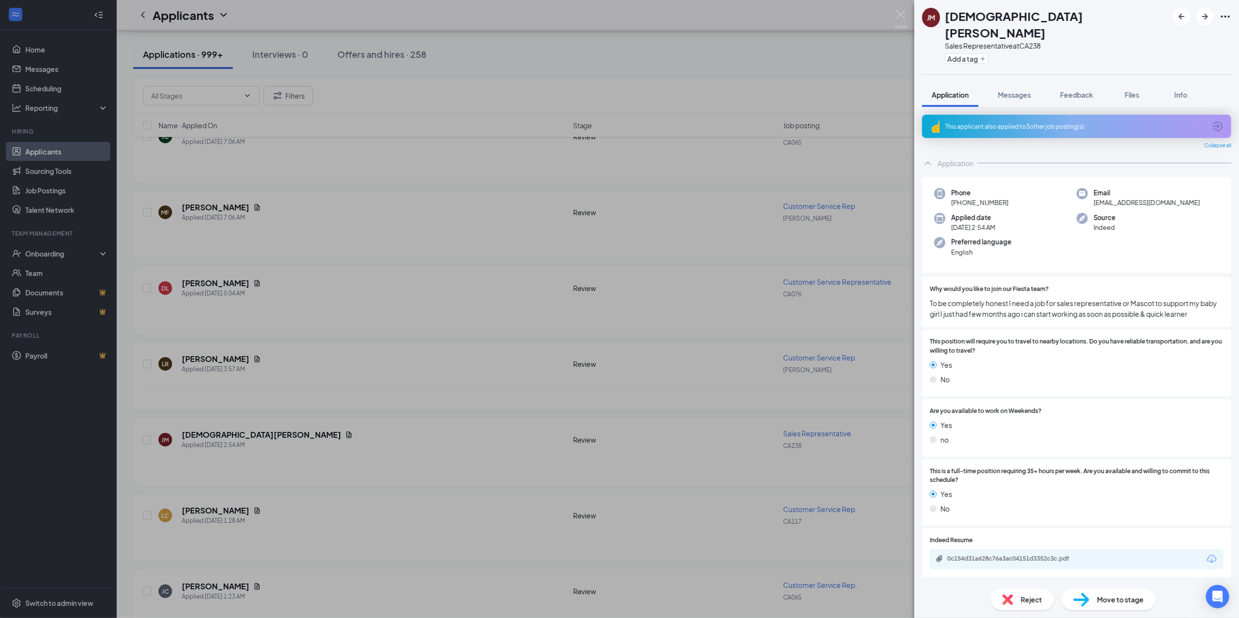
click at [347, 399] on div "JM Jesus Maya Sales Representative at CA238 Add a tag Application Messages Feed…" at bounding box center [619, 309] width 1239 height 618
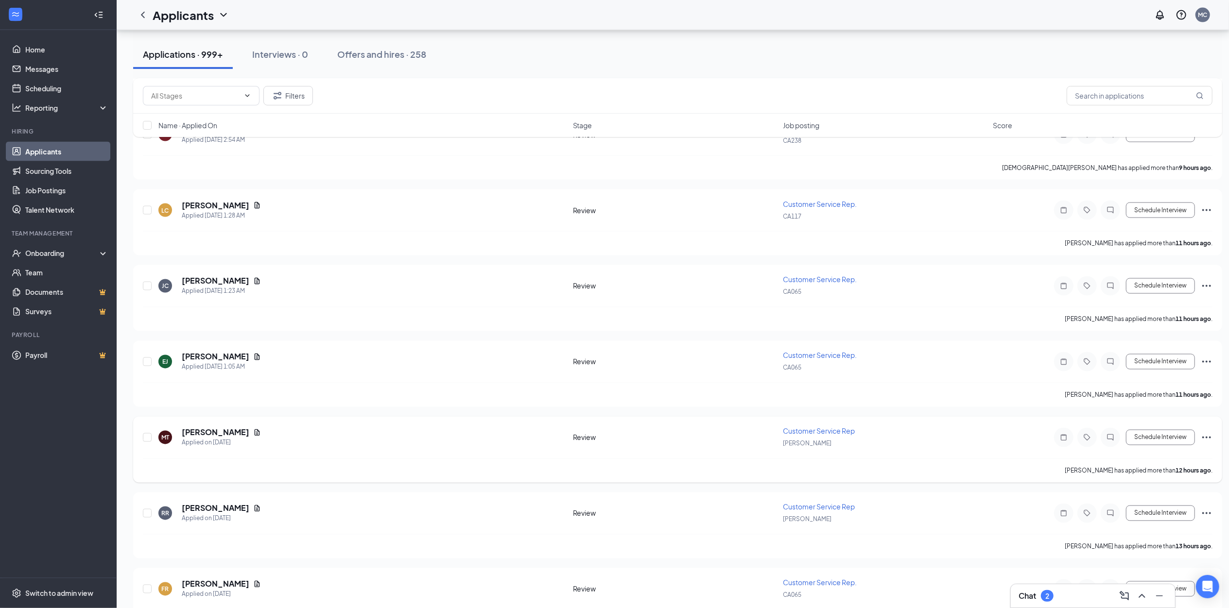
scroll to position [1620, 0]
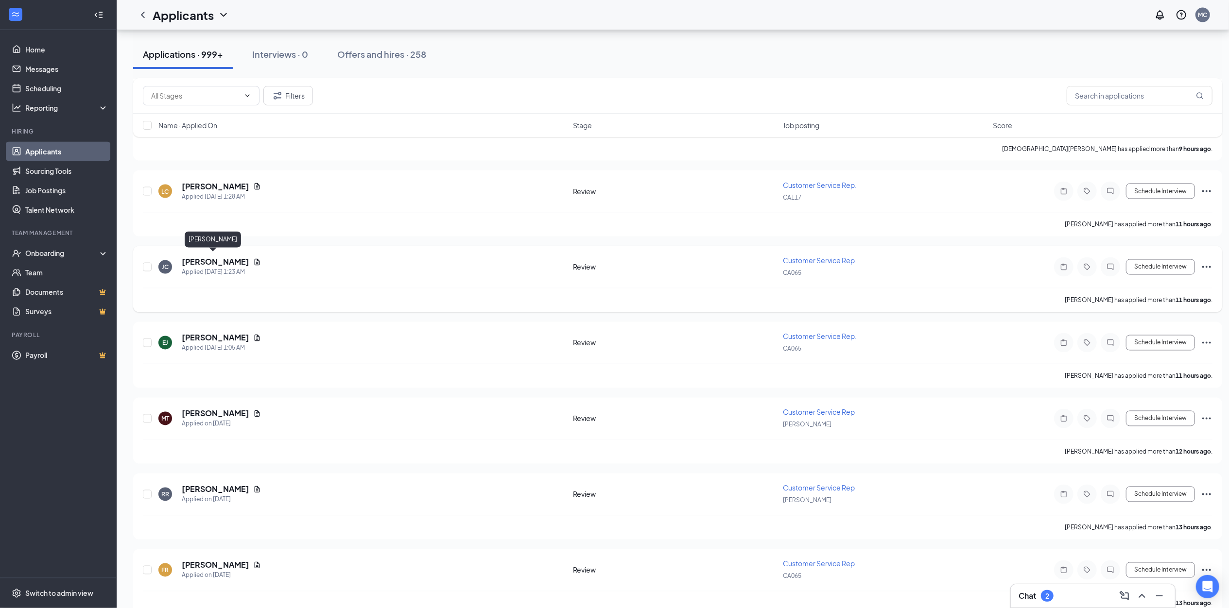
click at [210, 260] on h5 "[PERSON_NAME]" at bounding box center [216, 262] width 68 height 11
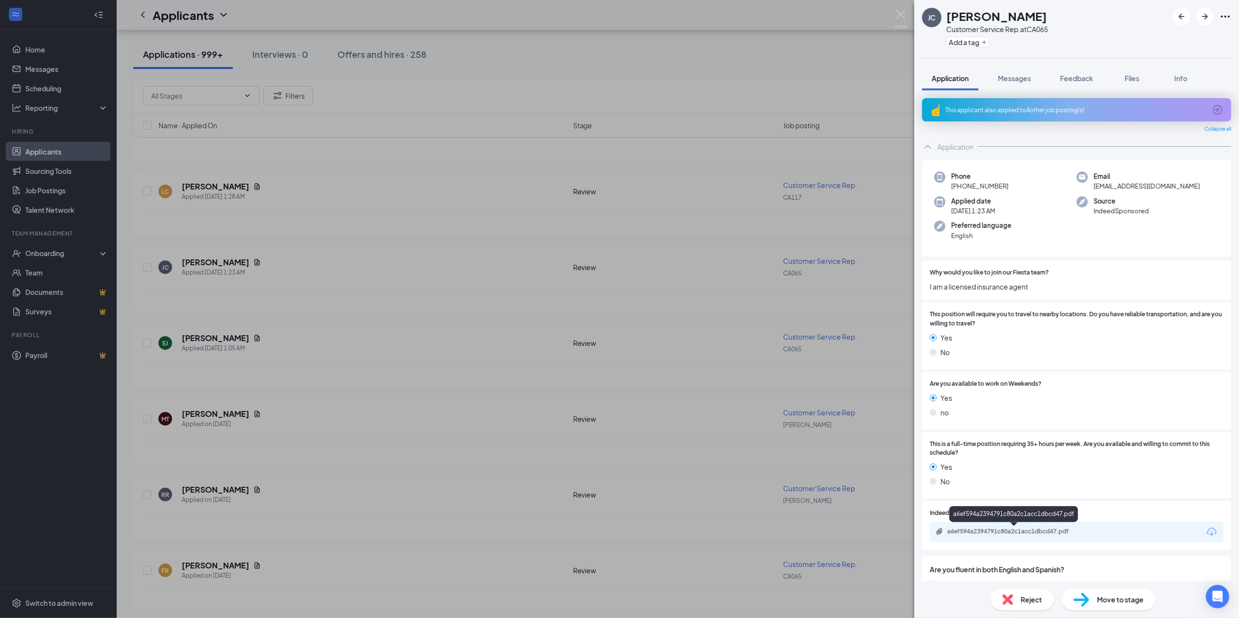
click at [976, 531] on div "a6ef594a2394791c80a2c1acc1dbcd47.pdf" at bounding box center [1015, 532] width 136 height 8
click at [48, 139] on div "JC Jesus Chavez Customer Service Rep. at CA065 Add a tag Application Messages F…" at bounding box center [619, 309] width 1239 height 618
drag, startPoint x: 39, startPoint y: 121, endPoint x: 43, endPoint y: 109, distance: 11.8
click at [39, 120] on ul "Home Messages Scheduling Reporting Hiring Applicants Sourcing Tools Job Posting…" at bounding box center [58, 309] width 116 height 558
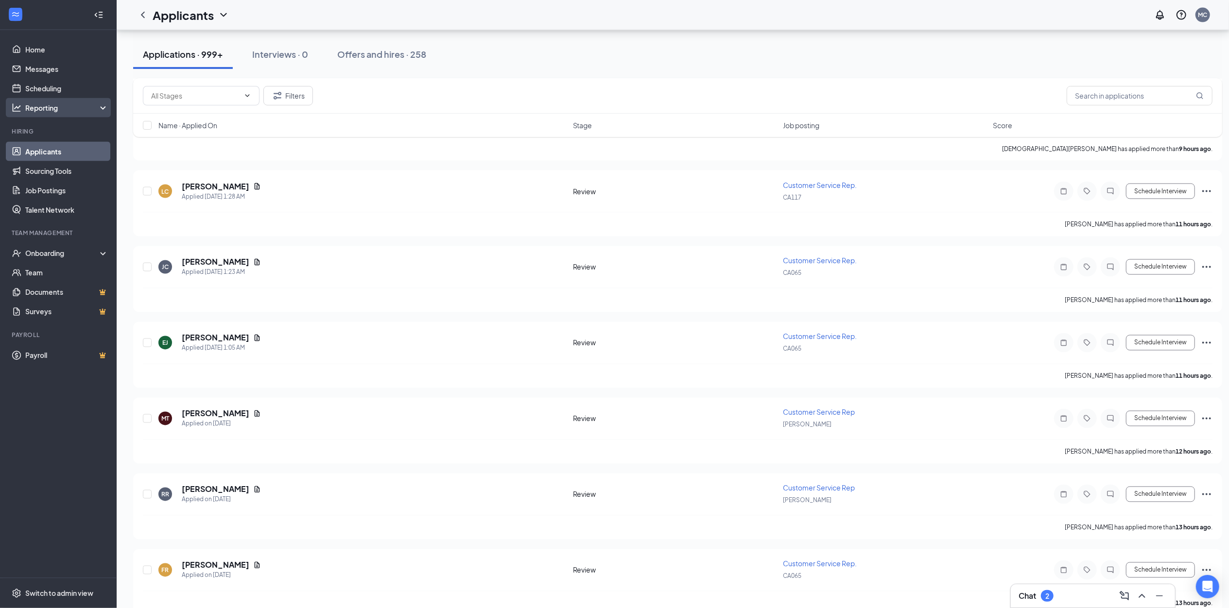
click at [45, 106] on div "Reporting" at bounding box center [67, 108] width 84 height 10
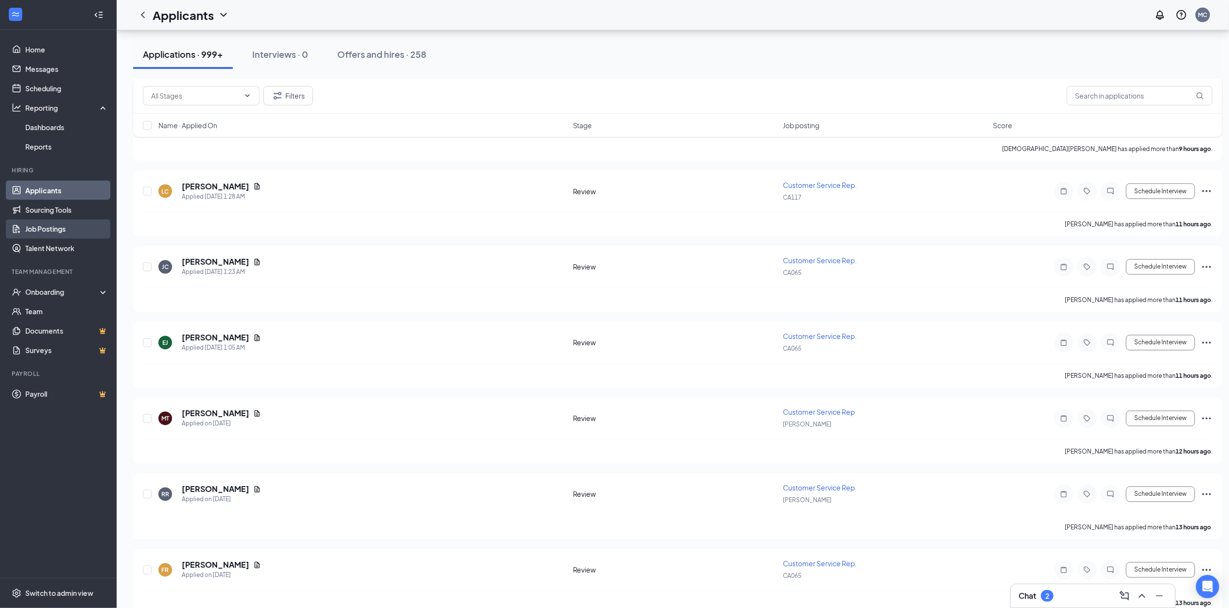
click at [76, 232] on link "Job Postings" at bounding box center [66, 229] width 83 height 19
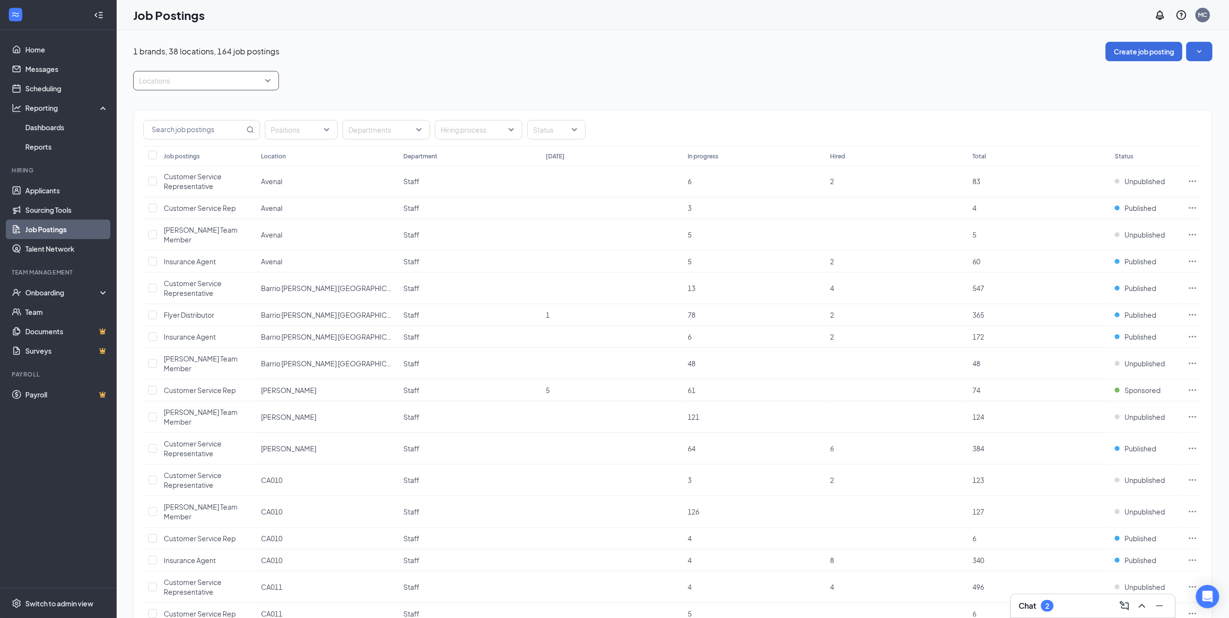
click at [184, 87] on div at bounding box center [201, 81] width 131 height 16
type input "248"
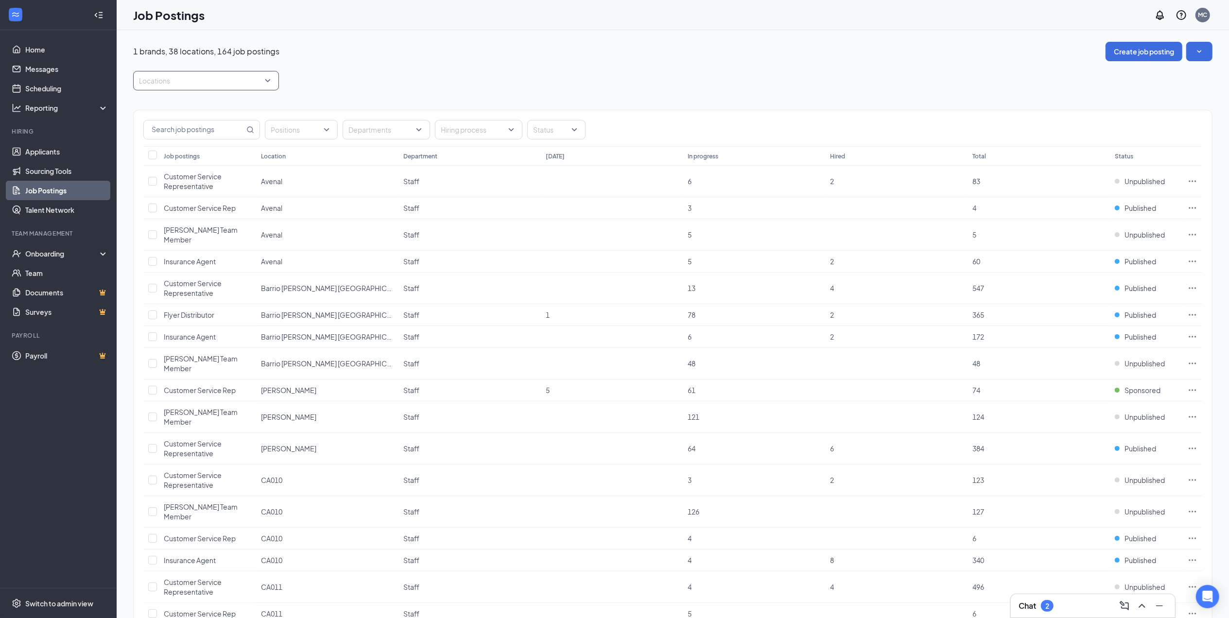
click at [199, 80] on div at bounding box center [201, 81] width 131 height 16
type input "24"
type input "236"
click at [185, 79] on div "236" at bounding box center [201, 81] width 131 height 16
click at [259, 82] on div at bounding box center [201, 81] width 131 height 16
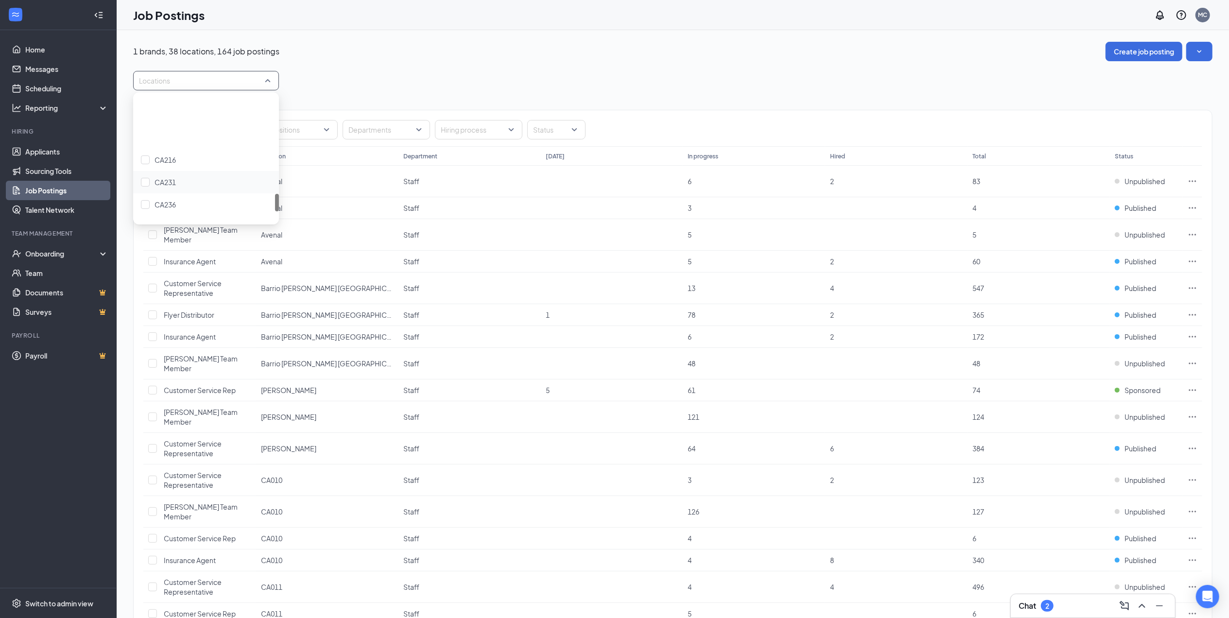
scroll to position [683, 0]
click at [186, 80] on div at bounding box center [201, 81] width 131 height 16
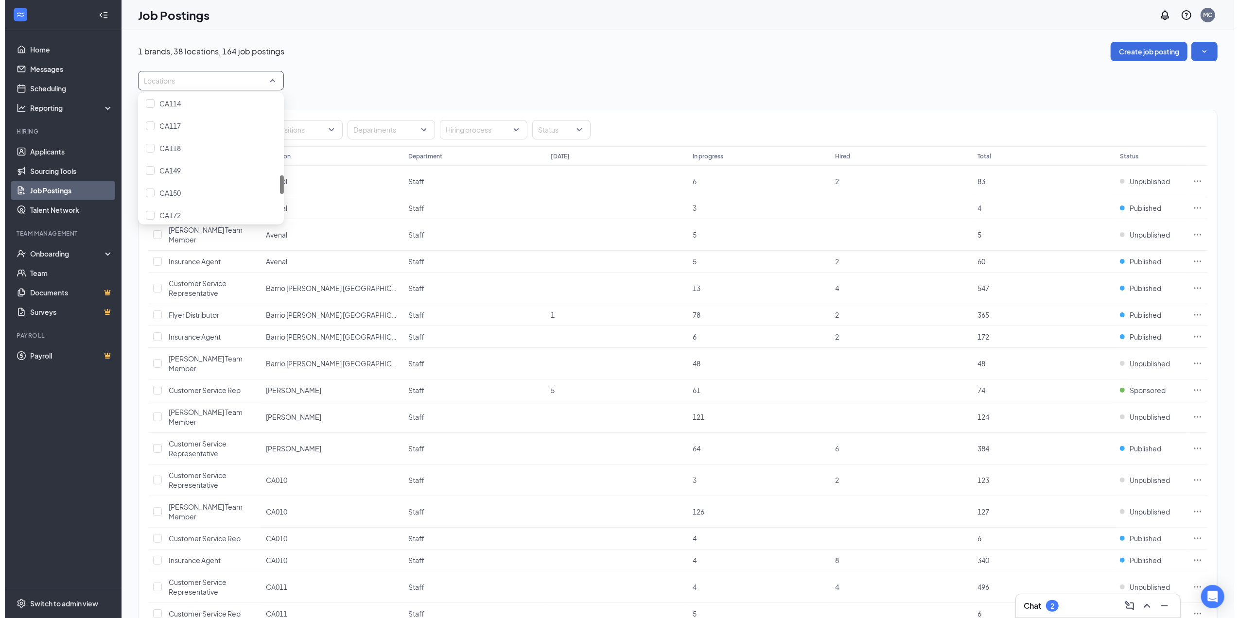
scroll to position [648, 0]
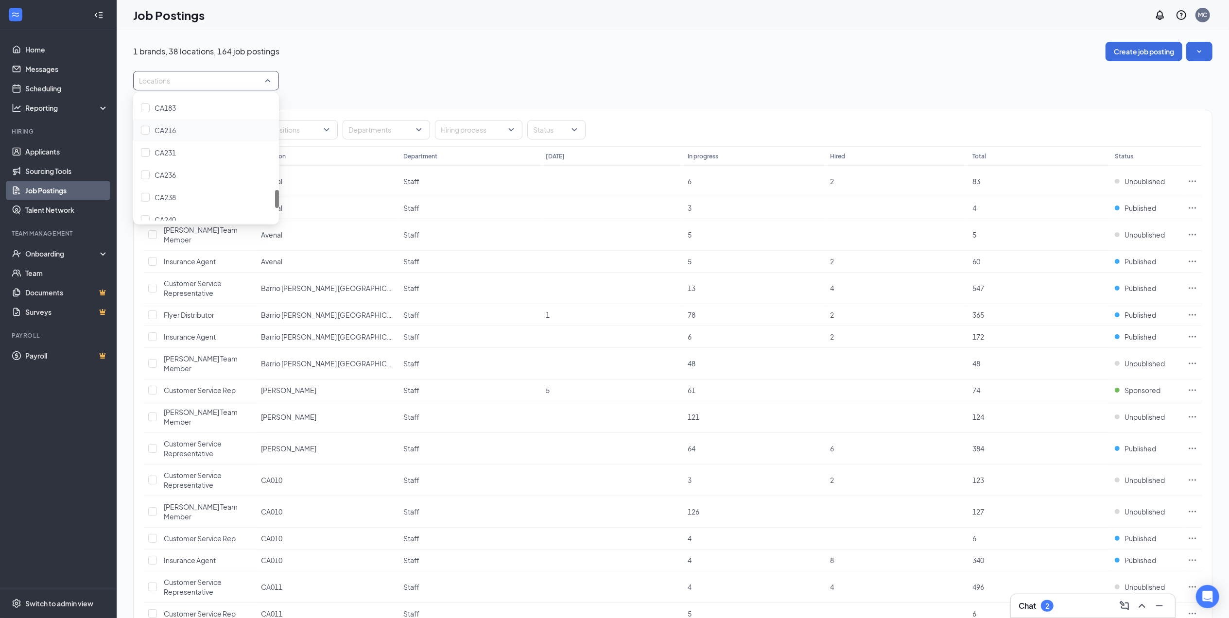
click at [187, 123] on div "CA216" at bounding box center [206, 130] width 146 height 22
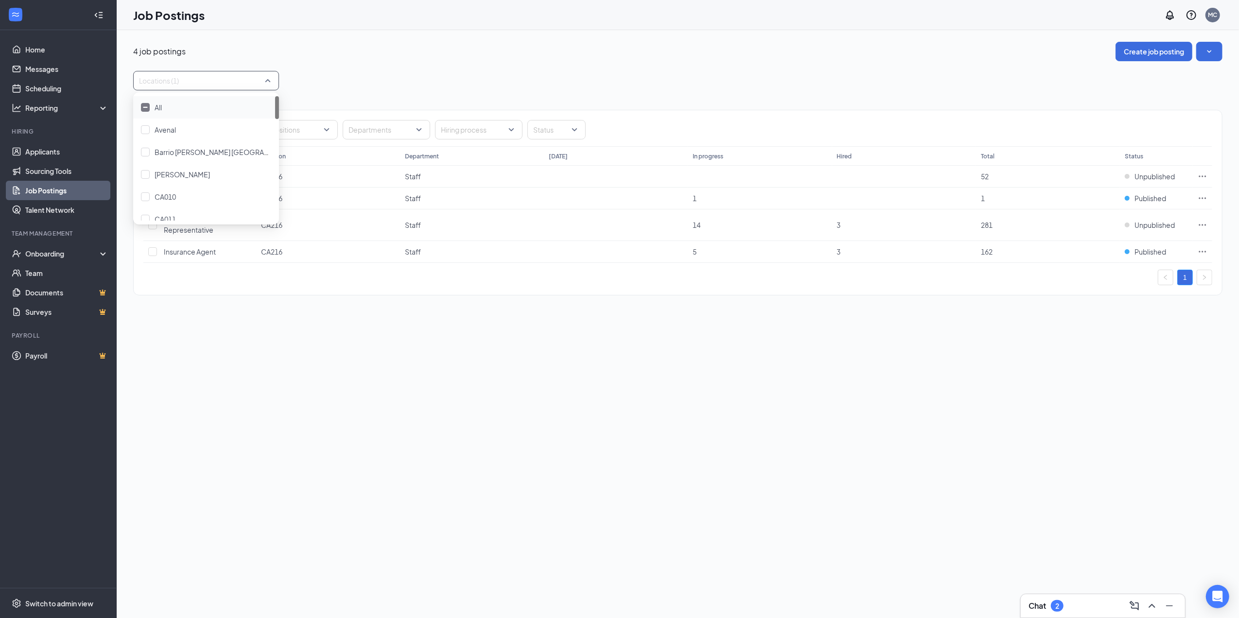
click at [496, 447] on div "4 job postings Create job posting Locations (1) Positions Departments Hiring pr…" at bounding box center [678, 324] width 1122 height 588
click at [1155, 176] on span "Unpublished" at bounding box center [1154, 177] width 40 height 10
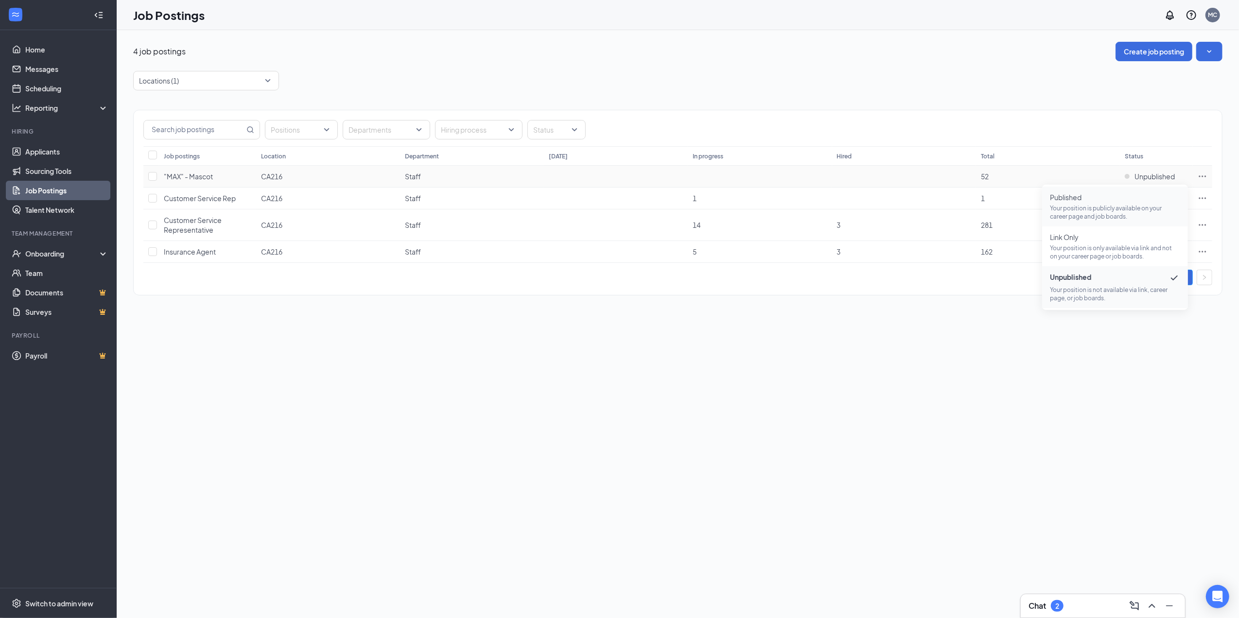
click at [1086, 200] on span "Published" at bounding box center [1115, 197] width 130 height 10
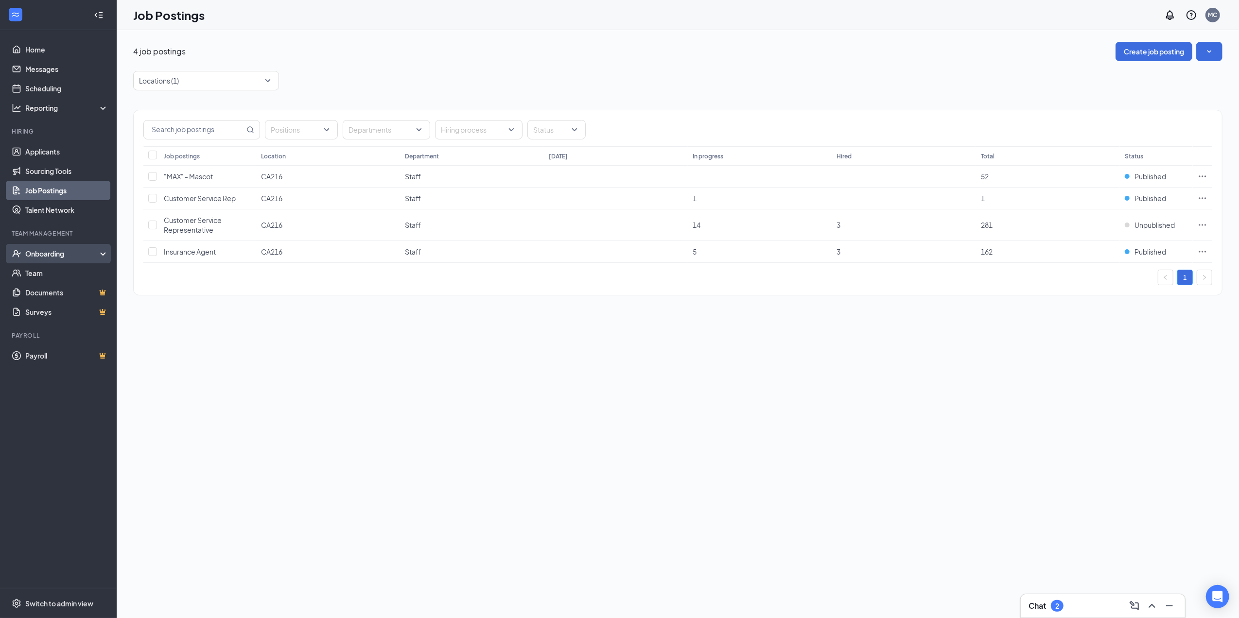
click at [47, 245] on div "Onboarding" at bounding box center [58, 253] width 117 height 19
click at [40, 272] on link "Overview" at bounding box center [66, 272] width 83 height 19
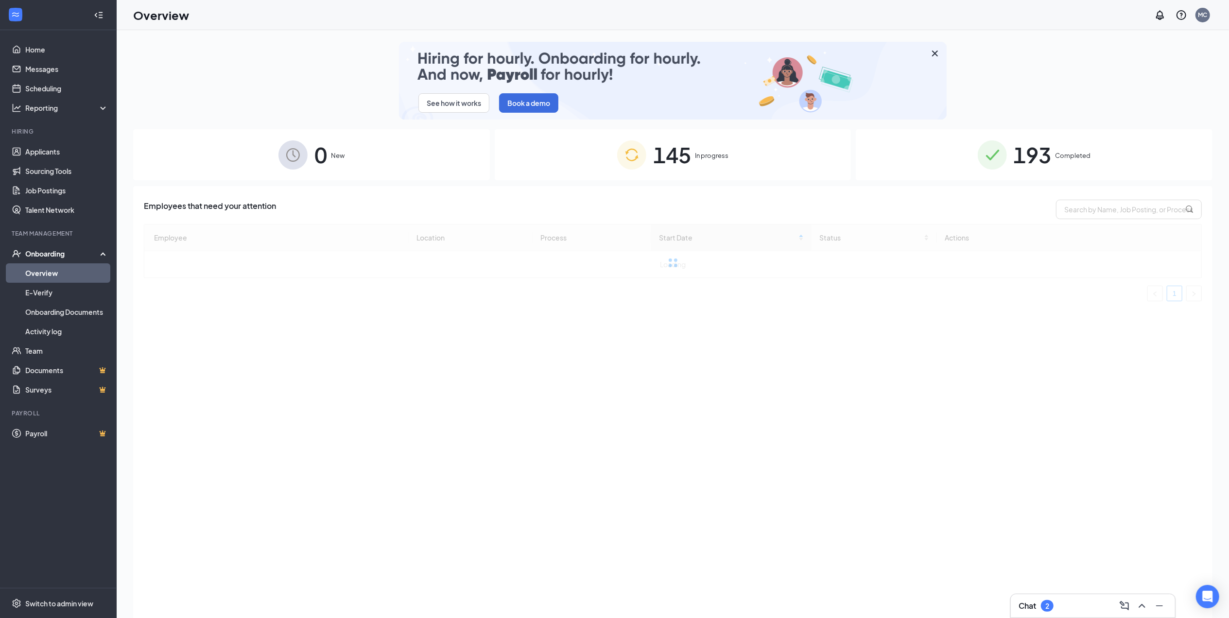
click at [681, 148] on span "145" at bounding box center [672, 155] width 38 height 34
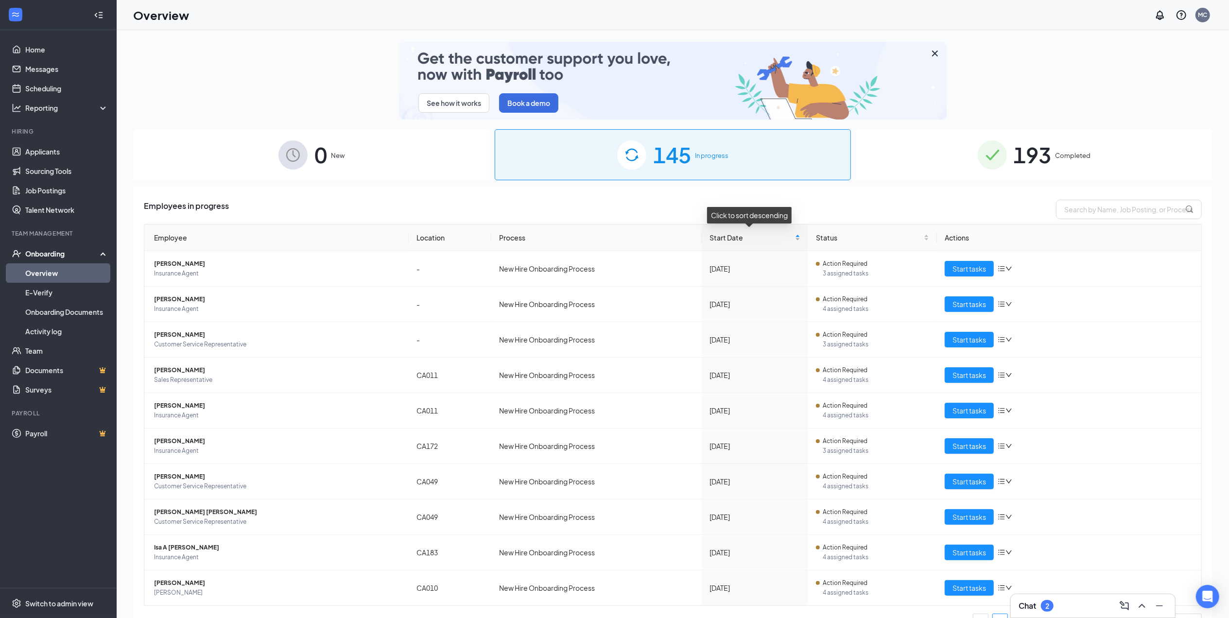
click at [789, 234] on div "Start Date" at bounding box center [755, 237] width 91 height 11
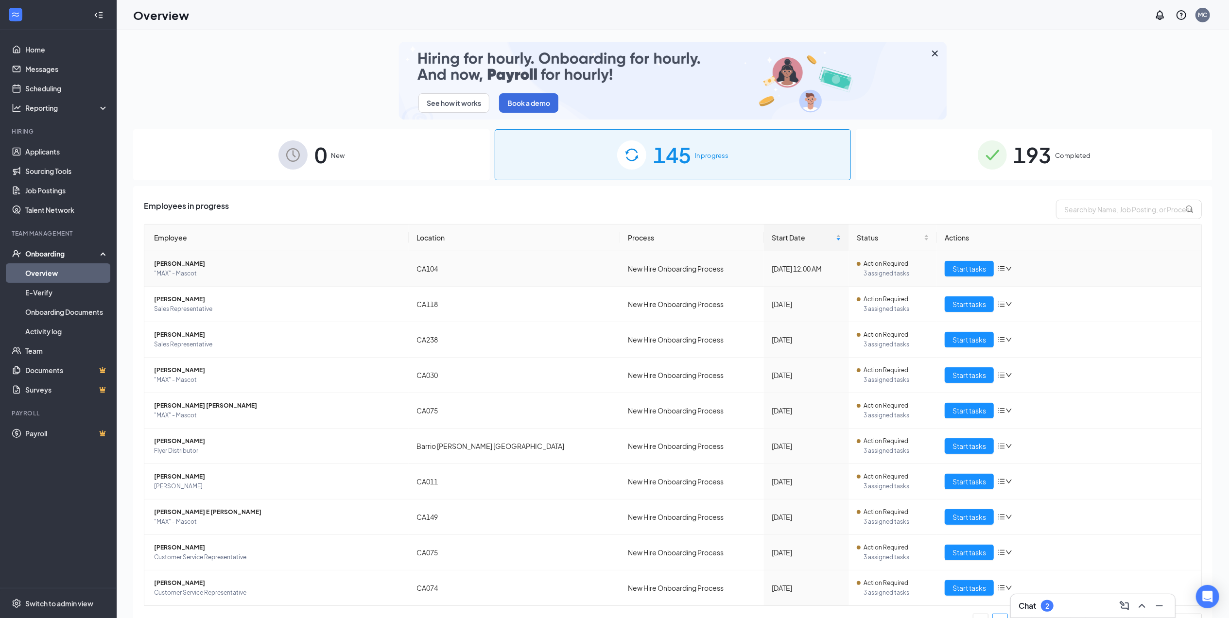
click at [866, 275] on span "3 assigned tasks" at bounding box center [897, 274] width 66 height 10
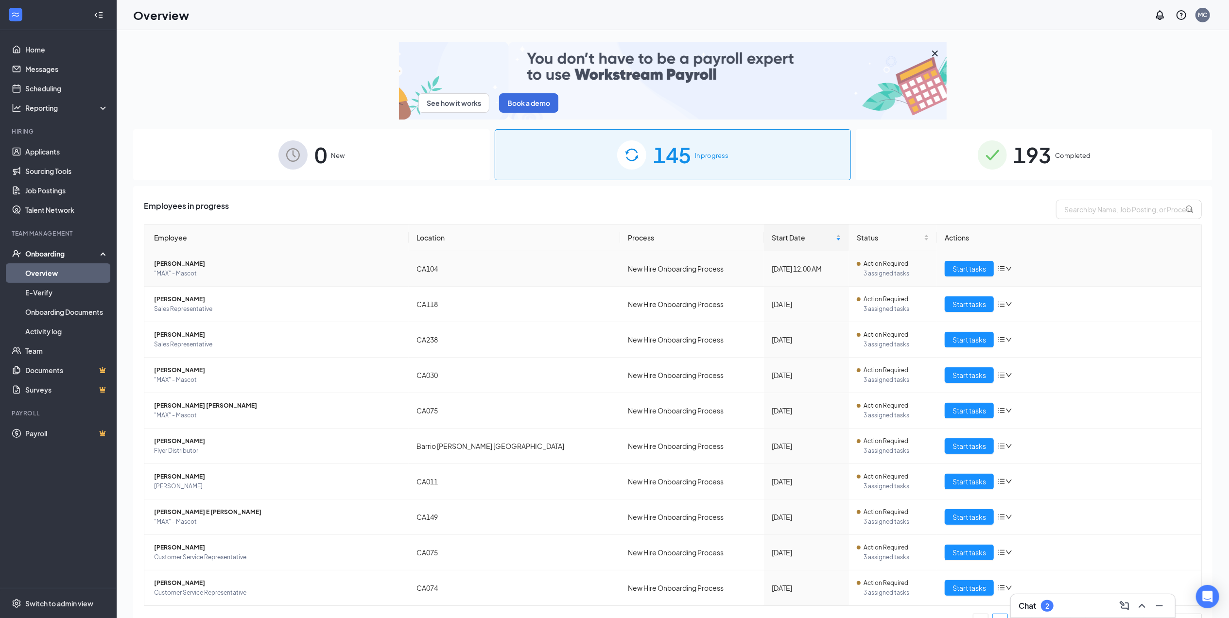
click at [193, 263] on span "MARIA YESCA" at bounding box center [277, 264] width 247 height 10
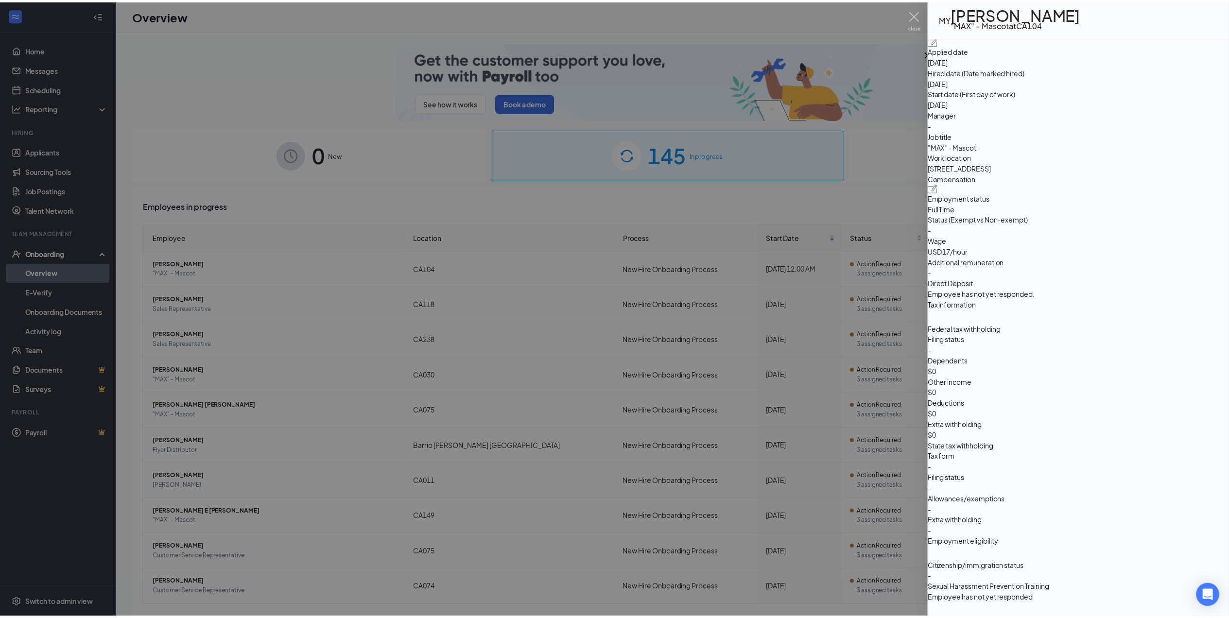
scroll to position [648, 0]
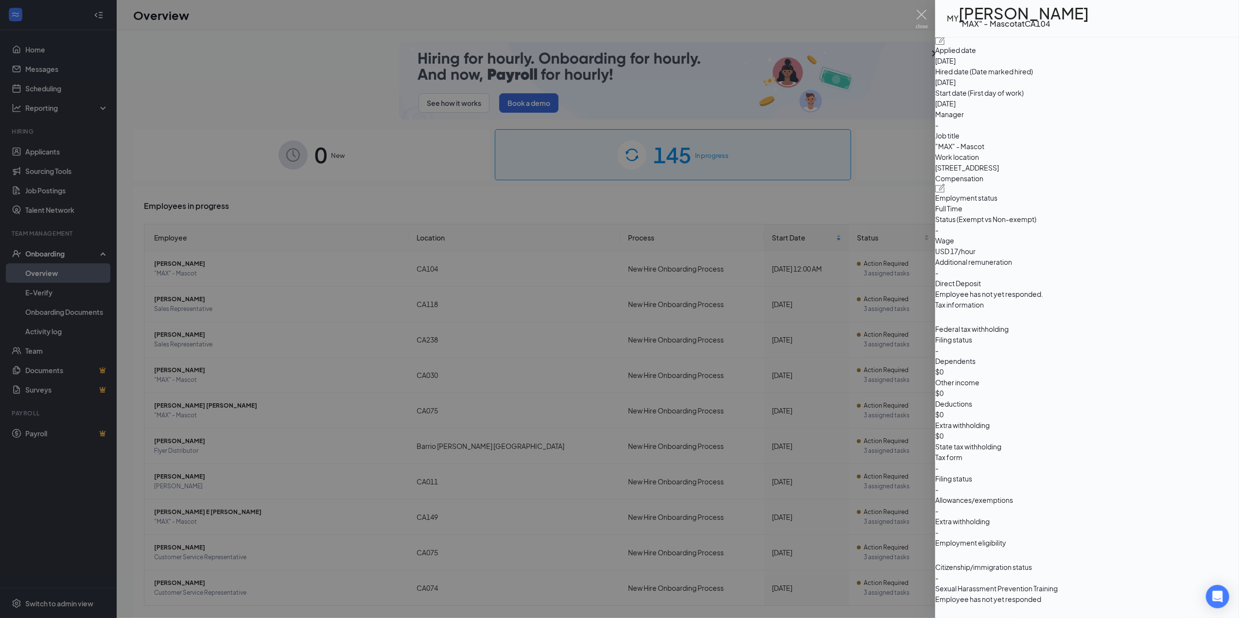
click at [825, 205] on div at bounding box center [619, 309] width 1239 height 618
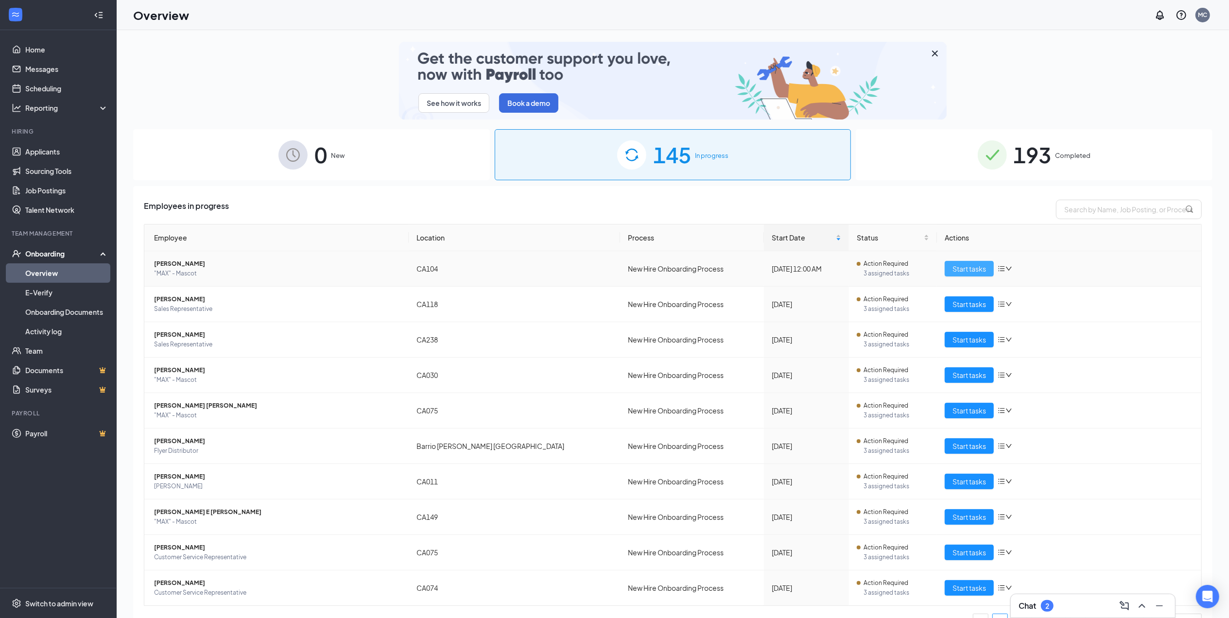
click at [957, 267] on span "Start tasks" at bounding box center [970, 268] width 34 height 11
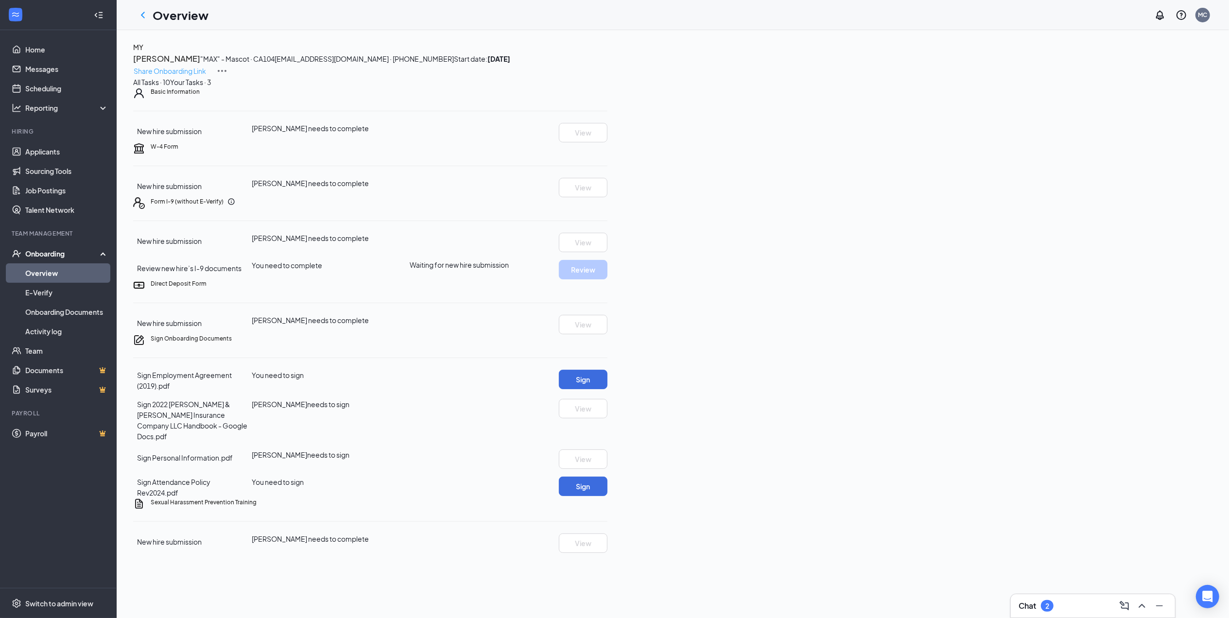
click at [206, 66] on p "Share Onboarding Link" at bounding box center [170, 71] width 72 height 11
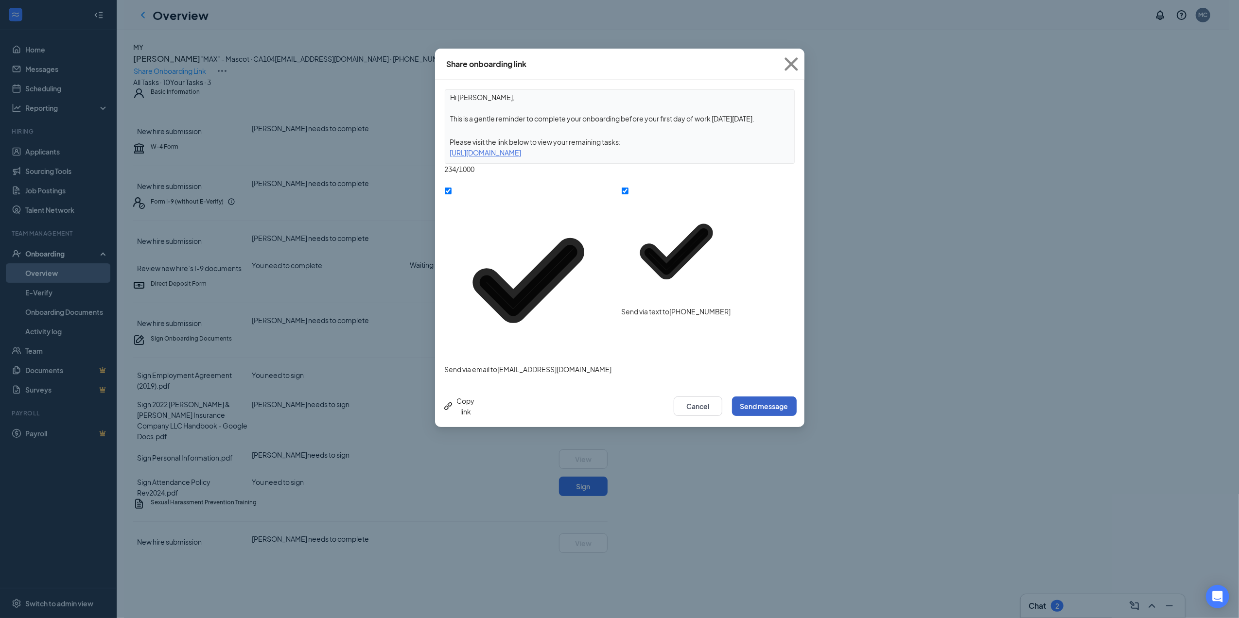
click at [773, 397] on button "Send message" at bounding box center [764, 406] width 65 height 19
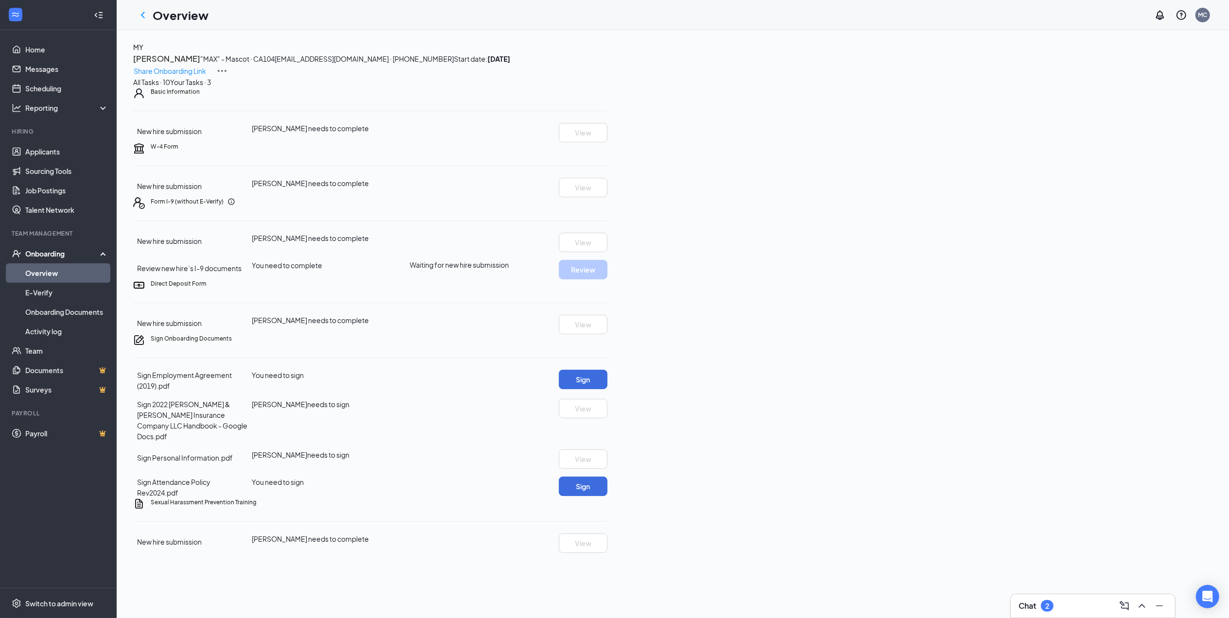
click at [951, 56] on div "MY MARIA YESCA "MAX" - Mascot · CA104 yescasmaria25@gmail.com · (754) 294-9974 …" at bounding box center [672, 59] width 1079 height 35
click at [206, 66] on p "Share Onboarding Link" at bounding box center [170, 71] width 72 height 11
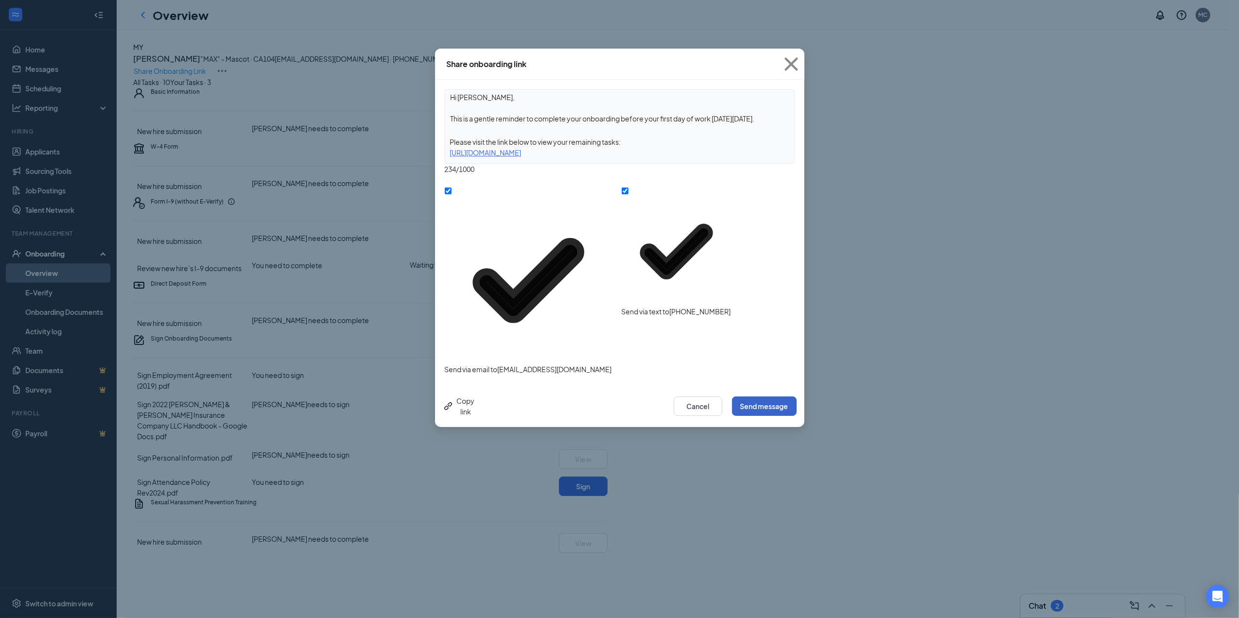
click at [768, 397] on button "Send message" at bounding box center [764, 406] width 65 height 19
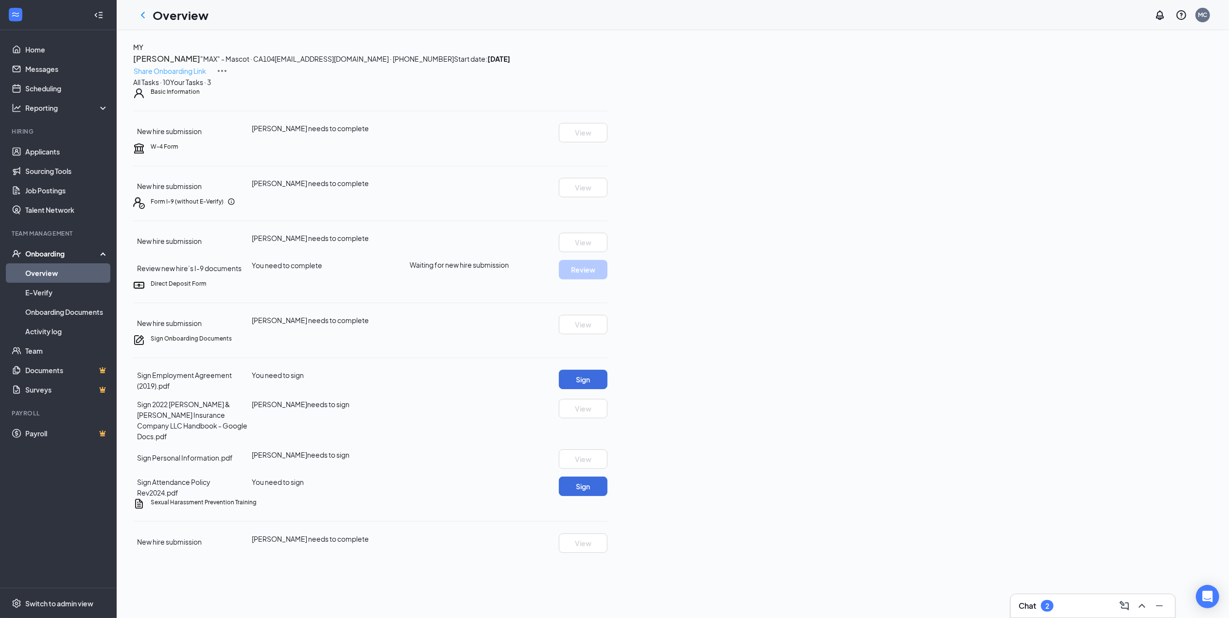
click at [206, 66] on p "Share Onboarding Link" at bounding box center [170, 71] width 72 height 11
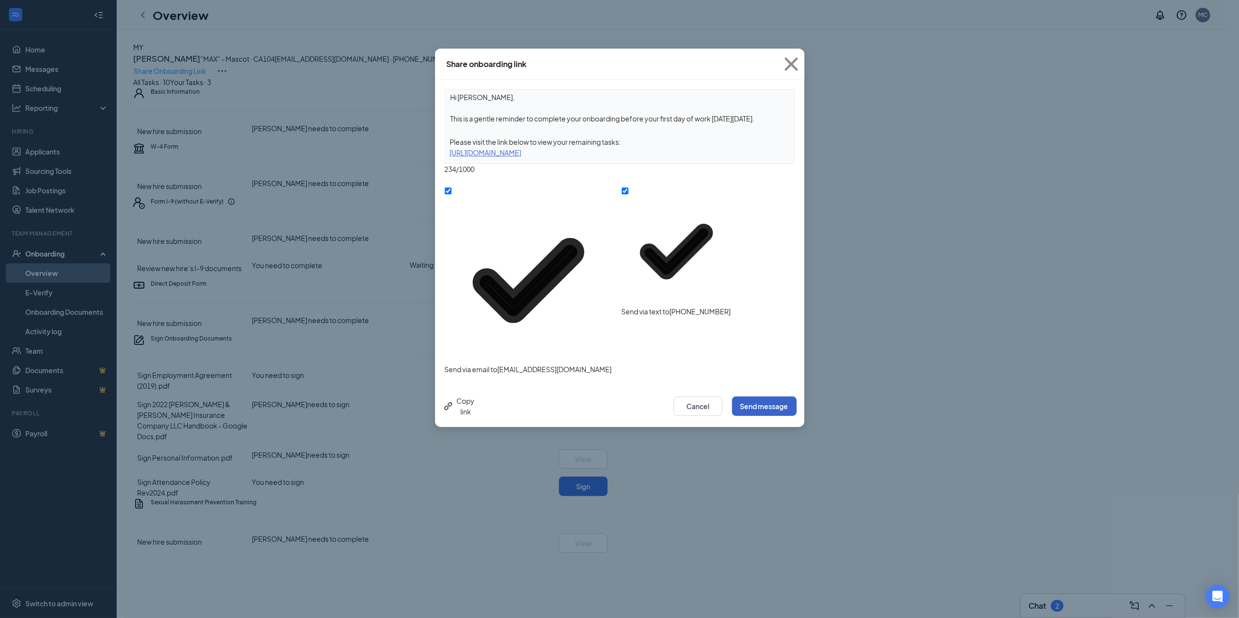
click at [772, 397] on button "Send message" at bounding box center [764, 406] width 65 height 19
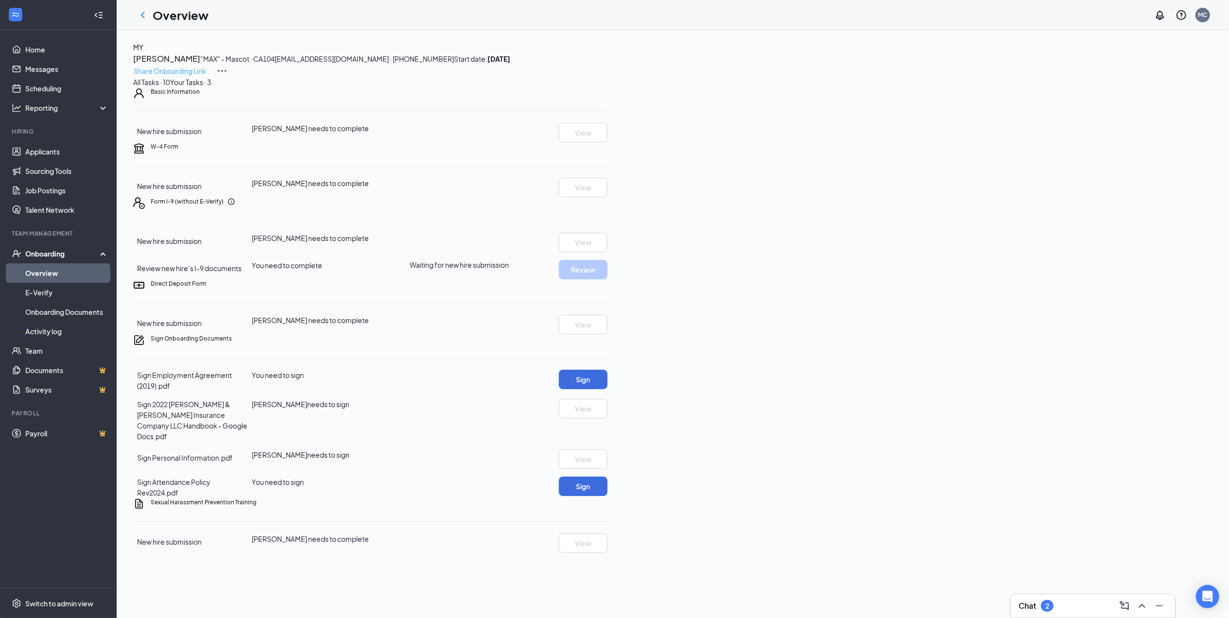
scroll to position [107, 0]
